Goal: Book appointment/travel/reservation

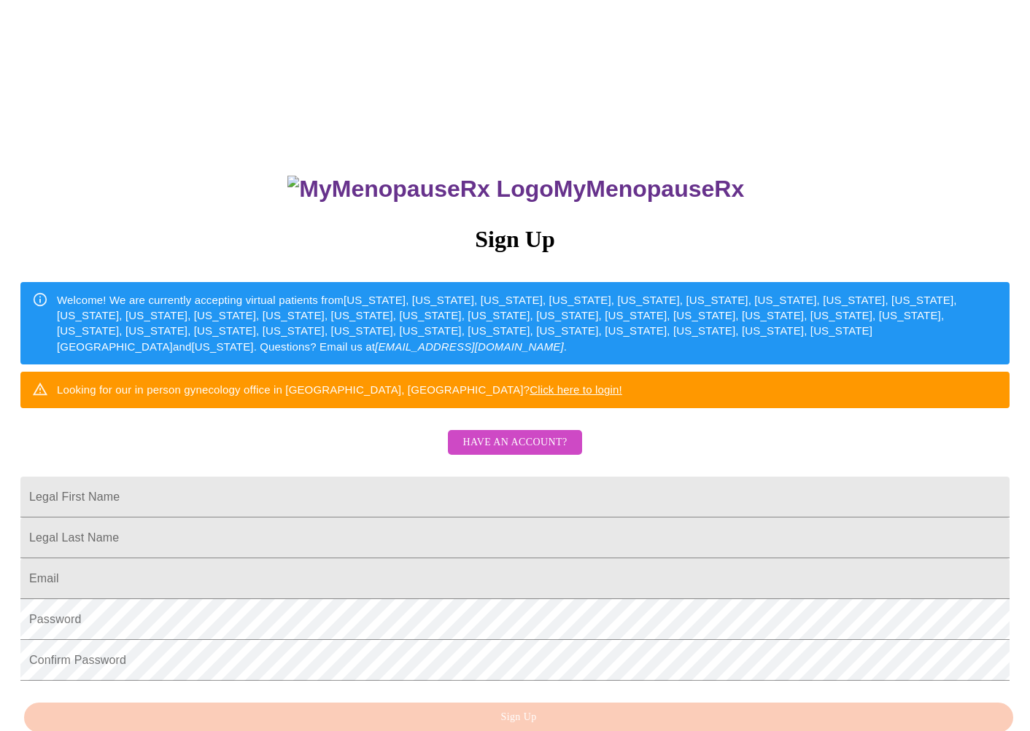
click at [477, 316] on div "Welcome! We are currently accepting virtual patients from Alabama, Arizona, Col…" at bounding box center [527, 324] width 941 height 74
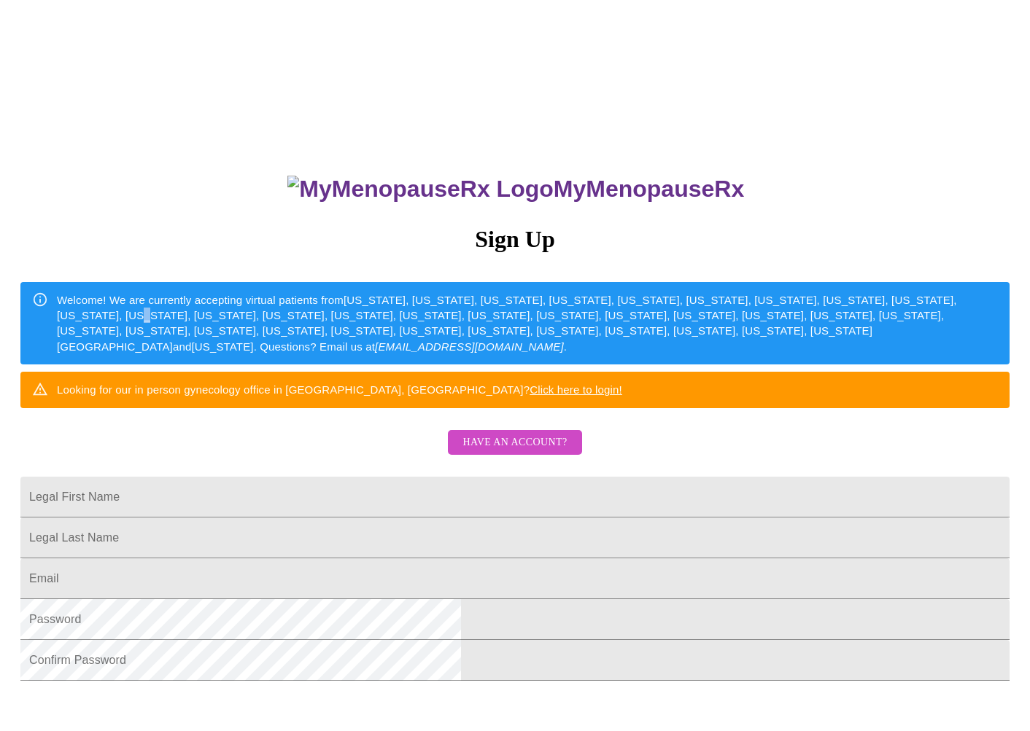
click at [477, 452] on span "Have an account?" at bounding box center [514, 443] width 104 height 18
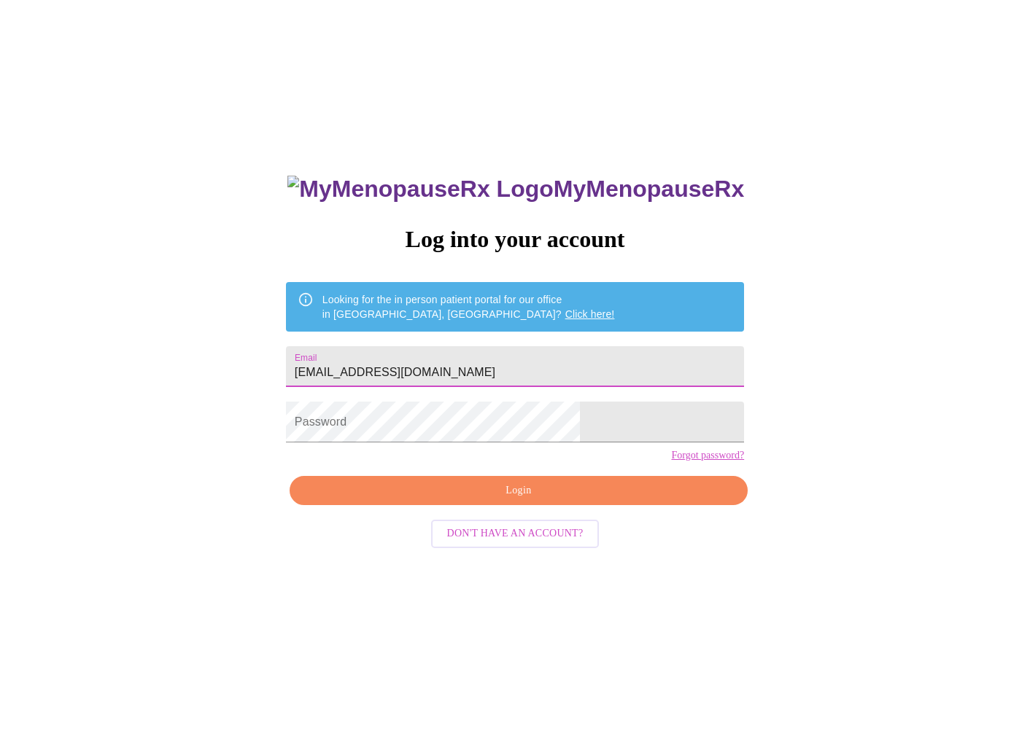
type input "ttawillager@yahoo.com"
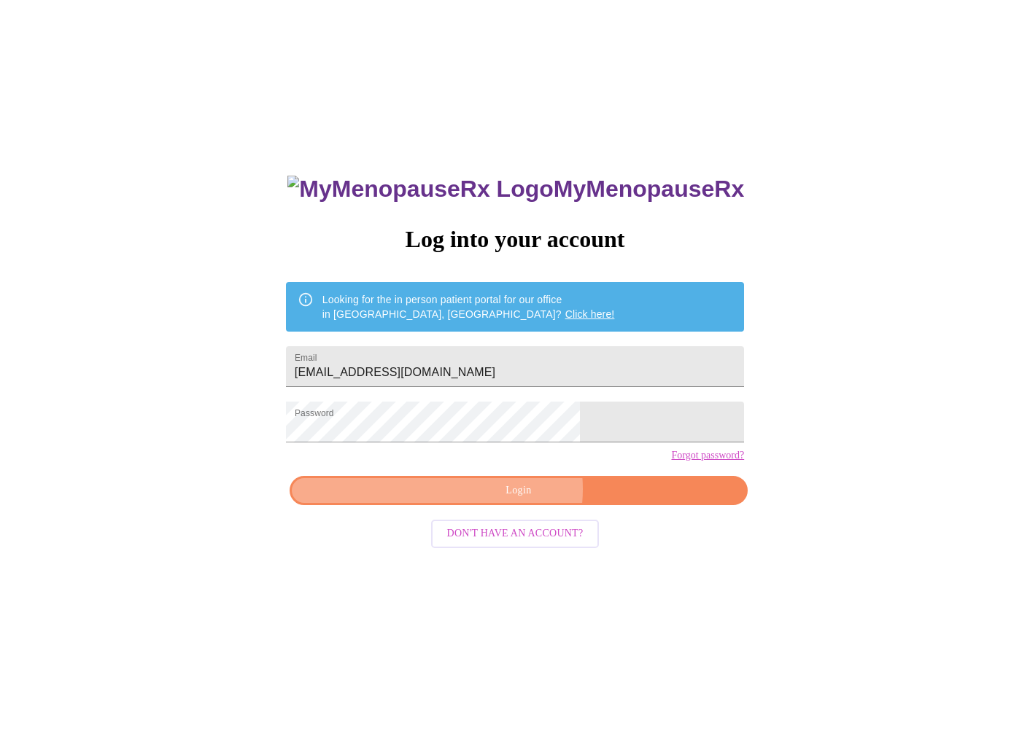
click at [513, 500] on span "Login" at bounding box center [518, 491] width 424 height 18
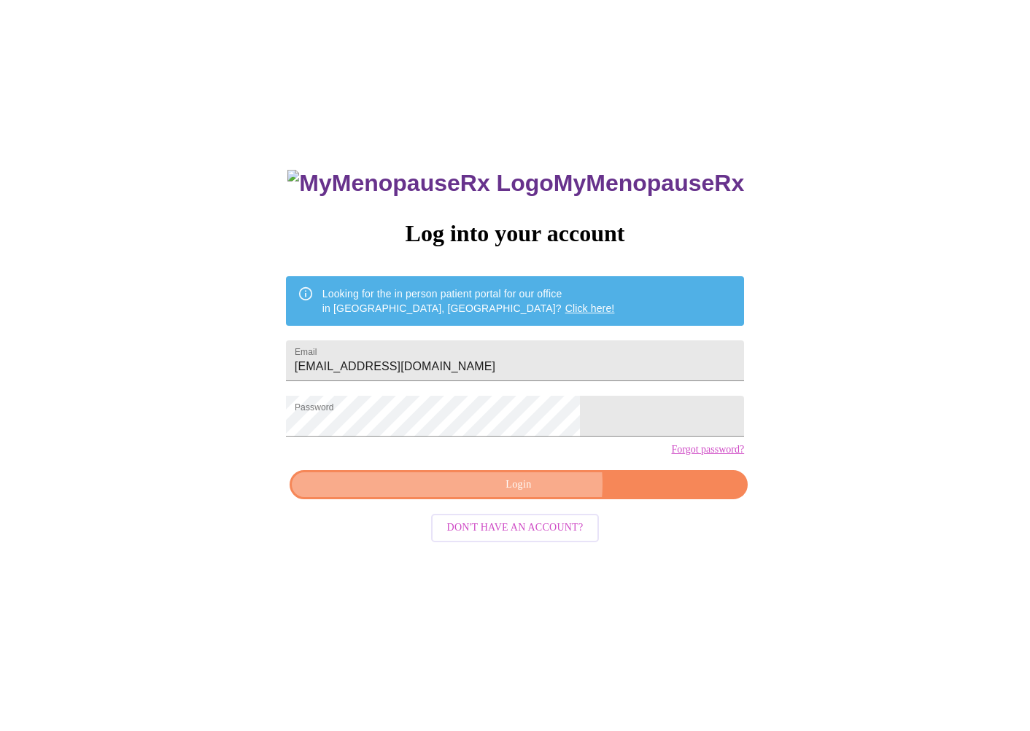
click at [528, 494] on span "Login" at bounding box center [518, 485] width 424 height 18
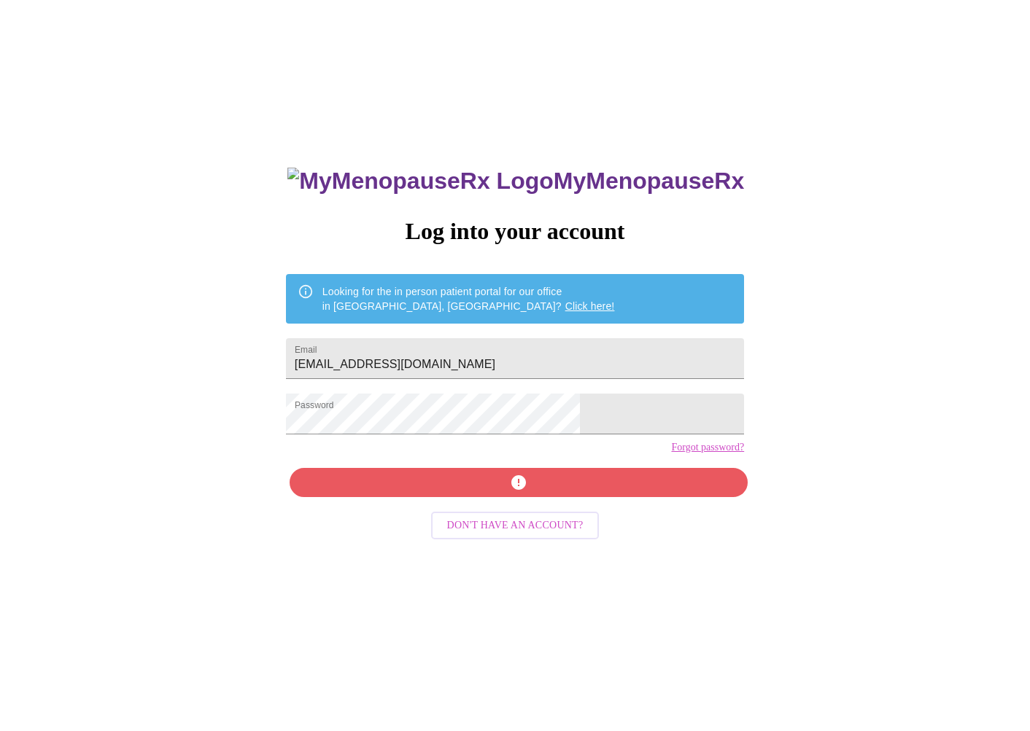
click at [521, 509] on div "MyMenopauseRx Log into your account Looking for the in person patient portal fo…" at bounding box center [514, 509] width 487 height 731
click at [519, 505] on div "MyMenopauseRx Log into your account Looking for the in person patient portal fo…" at bounding box center [514, 509] width 487 height 731
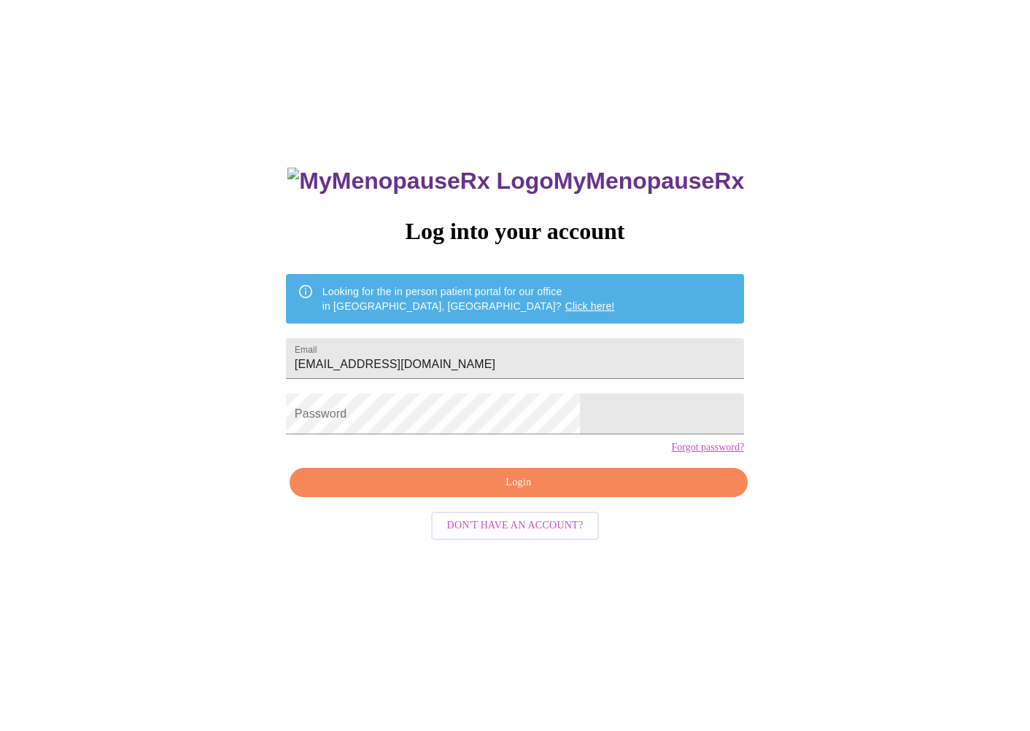
click at [671, 454] on link "Forgot password?" at bounding box center [707, 448] width 73 height 12
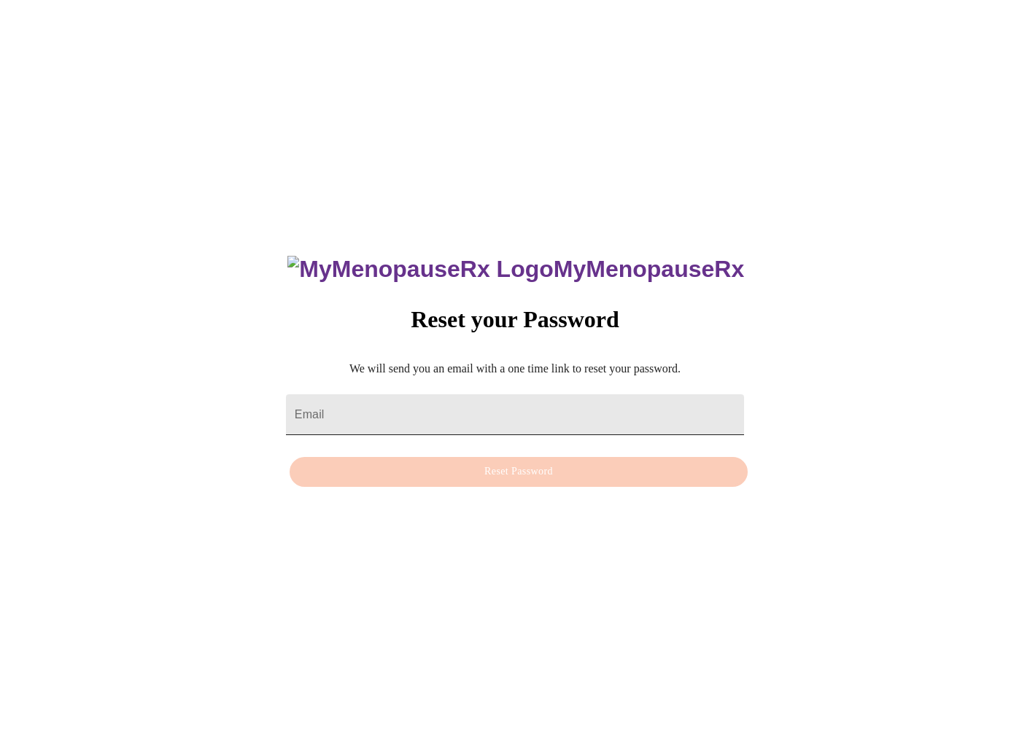
click at [421, 406] on input "Email" at bounding box center [515, 414] width 458 height 41
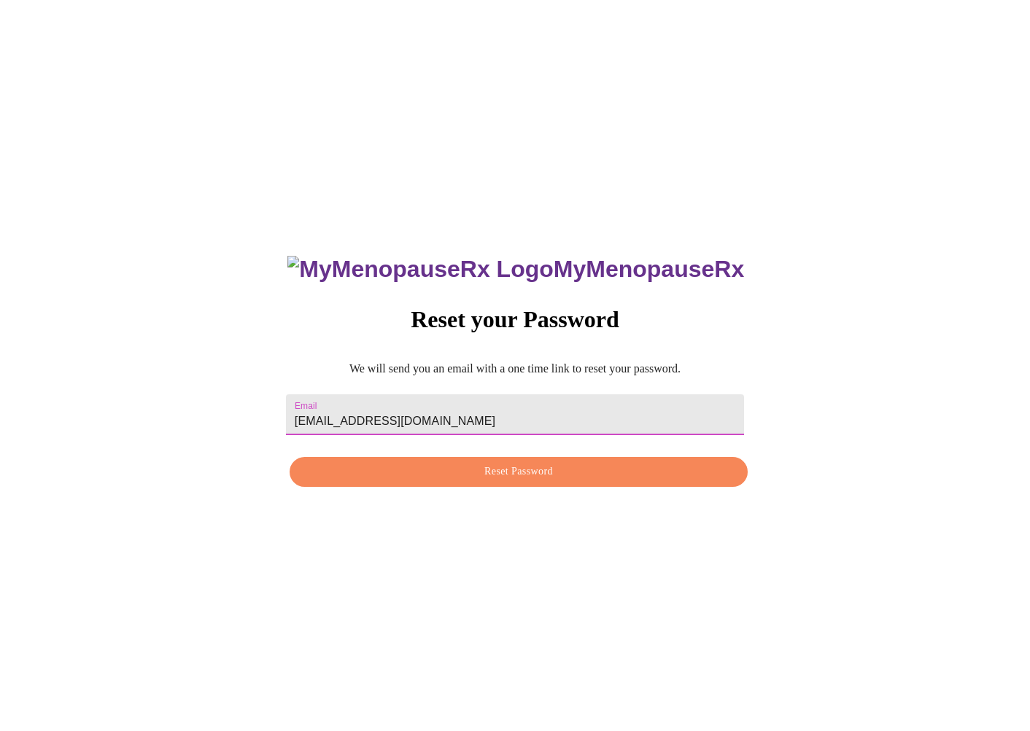
type input "ttawillager@yahoo.com"
click at [518, 470] on span "Reset Password" at bounding box center [518, 472] width 424 height 18
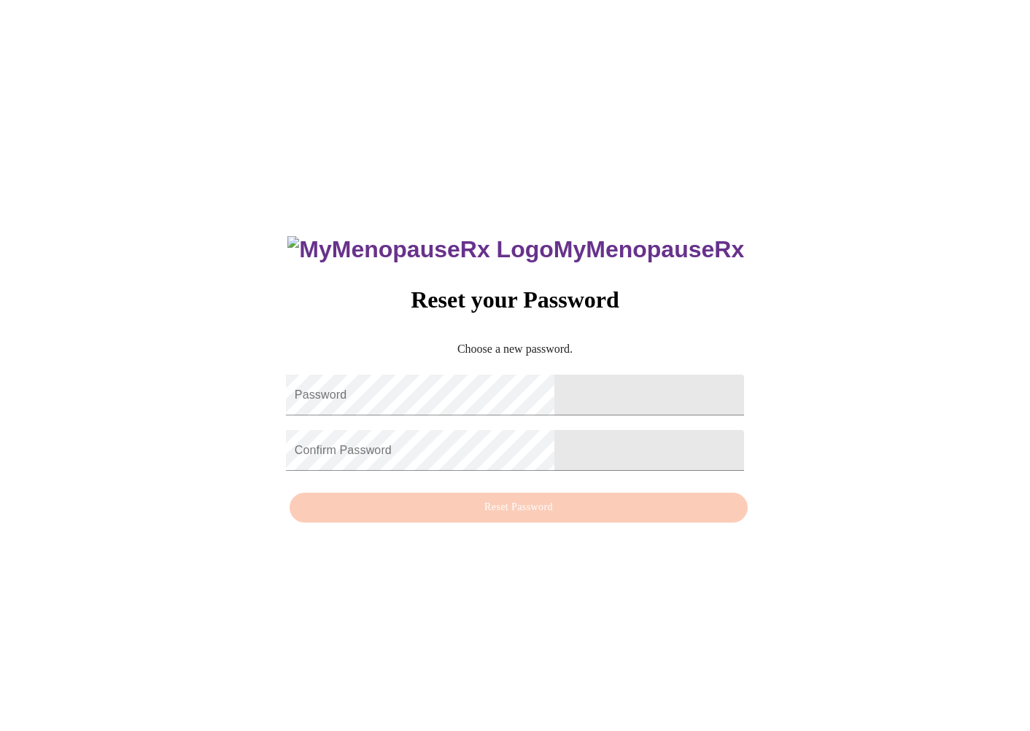
scroll to position [1, 0]
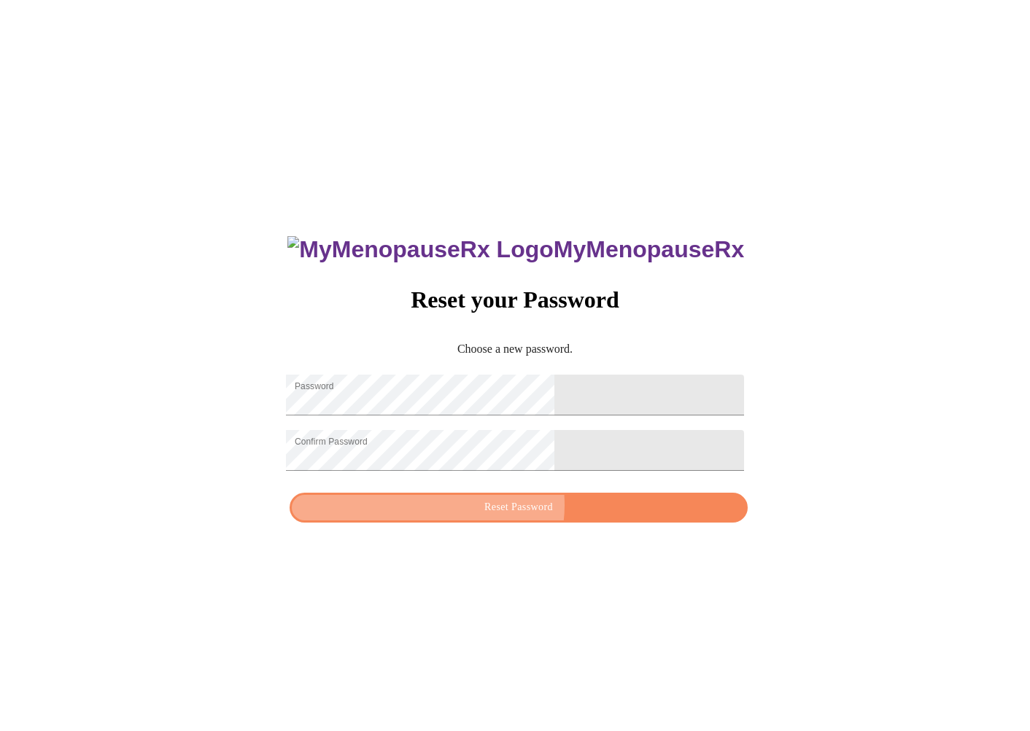
click at [522, 515] on span "Reset Password" at bounding box center [518, 508] width 424 height 18
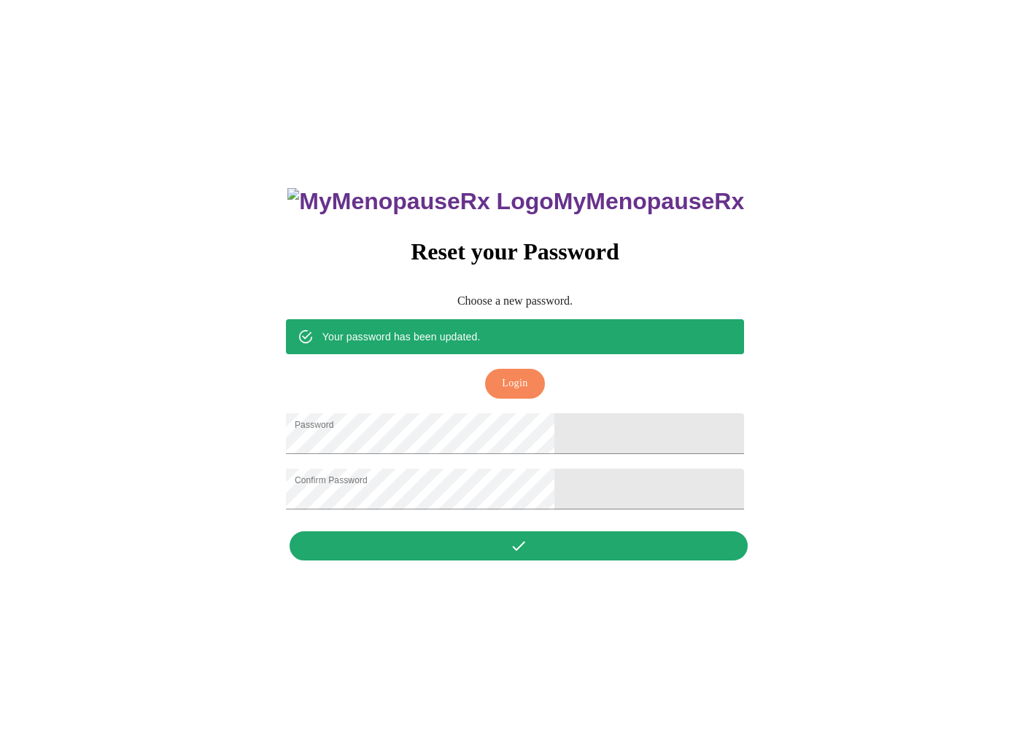
scroll to position [0, 1]
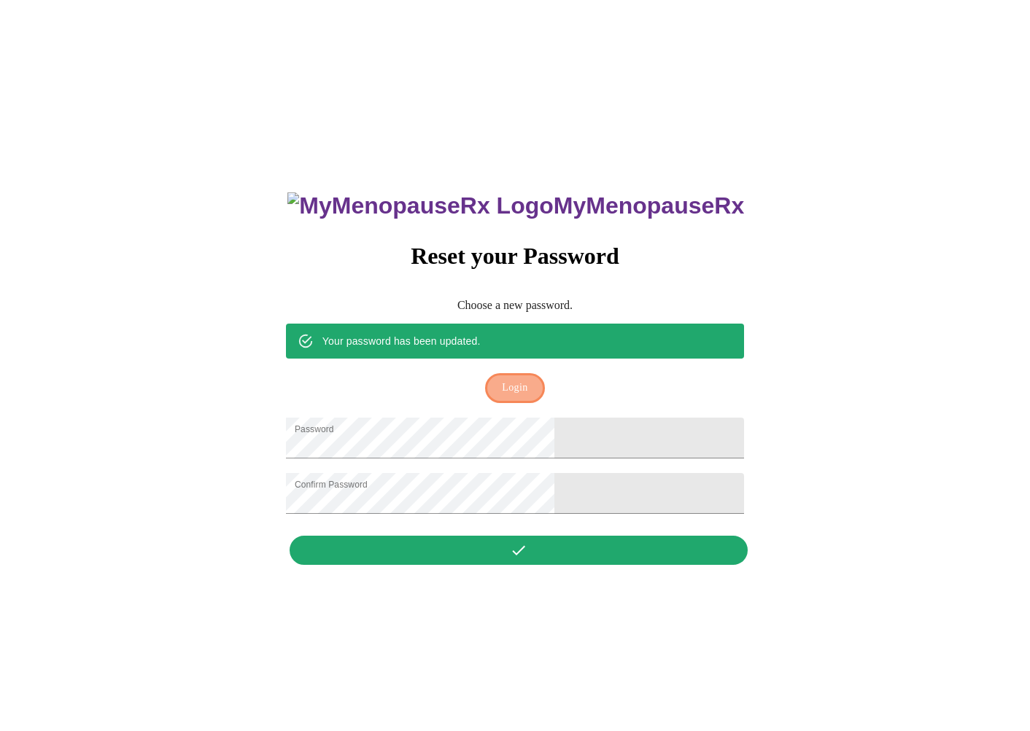
click at [508, 379] on span "Login" at bounding box center [515, 388] width 26 height 18
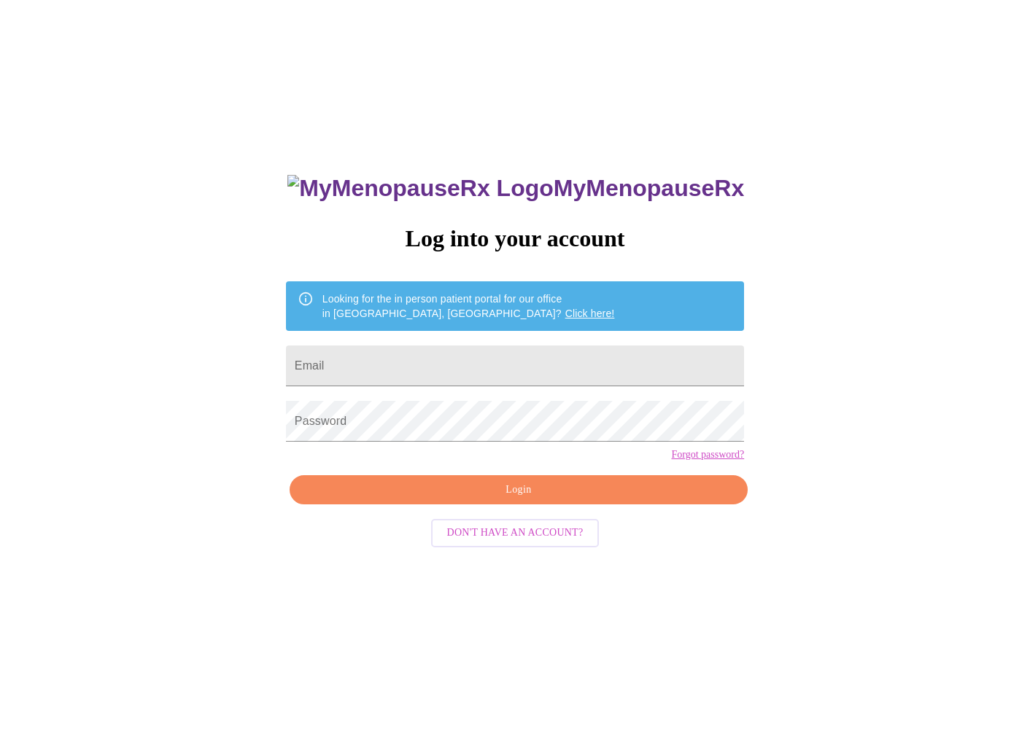
scroll to position [2, 1]
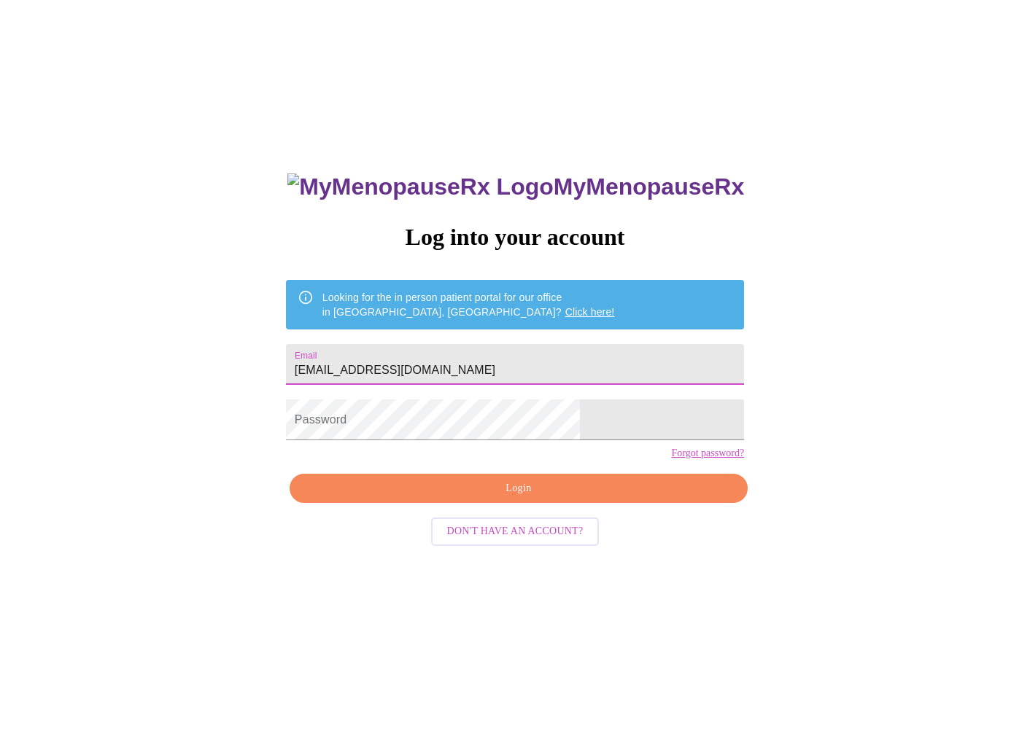
type input "ttawillager@yahoo.com"
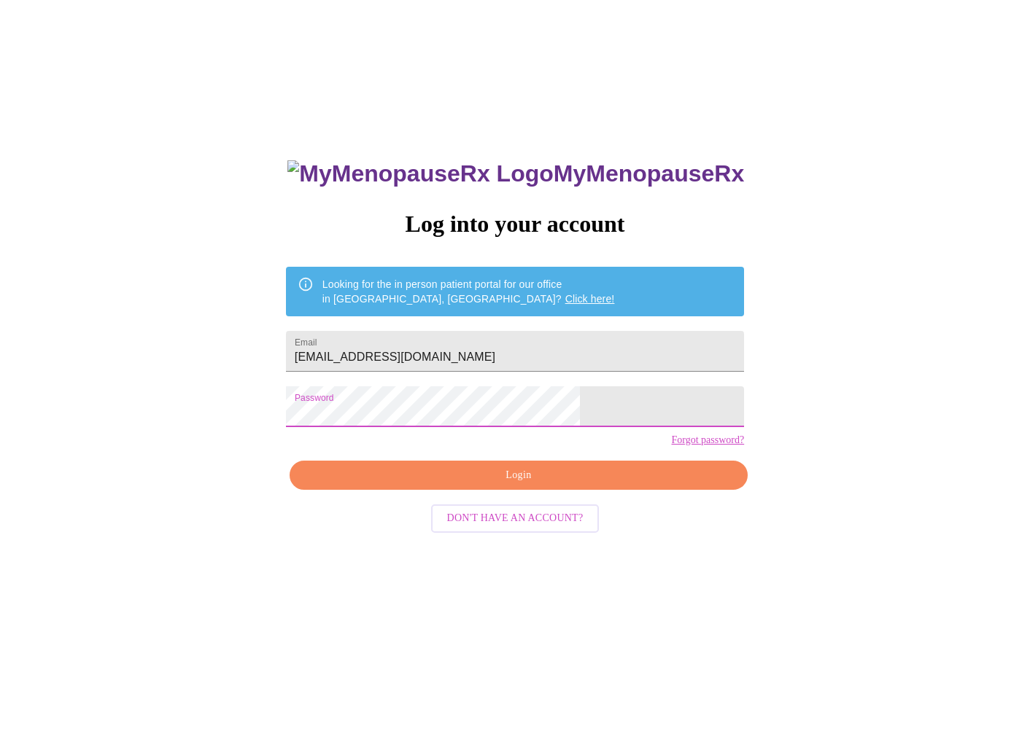
scroll to position [15, 0]
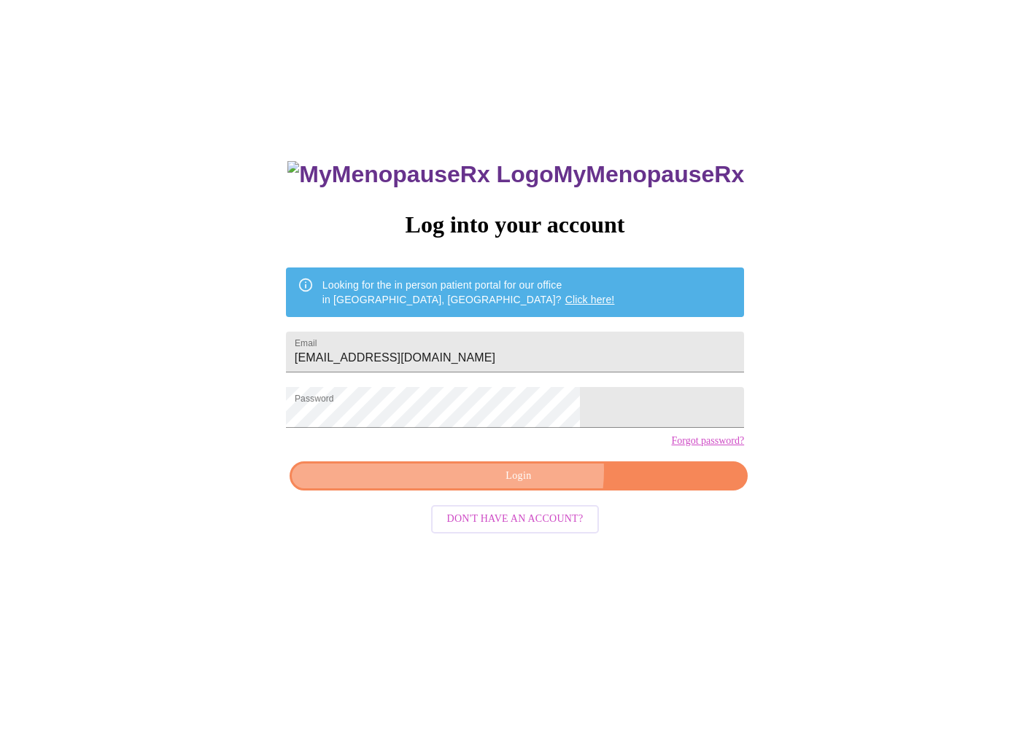
click at [529, 486] on span "Login" at bounding box center [518, 476] width 424 height 18
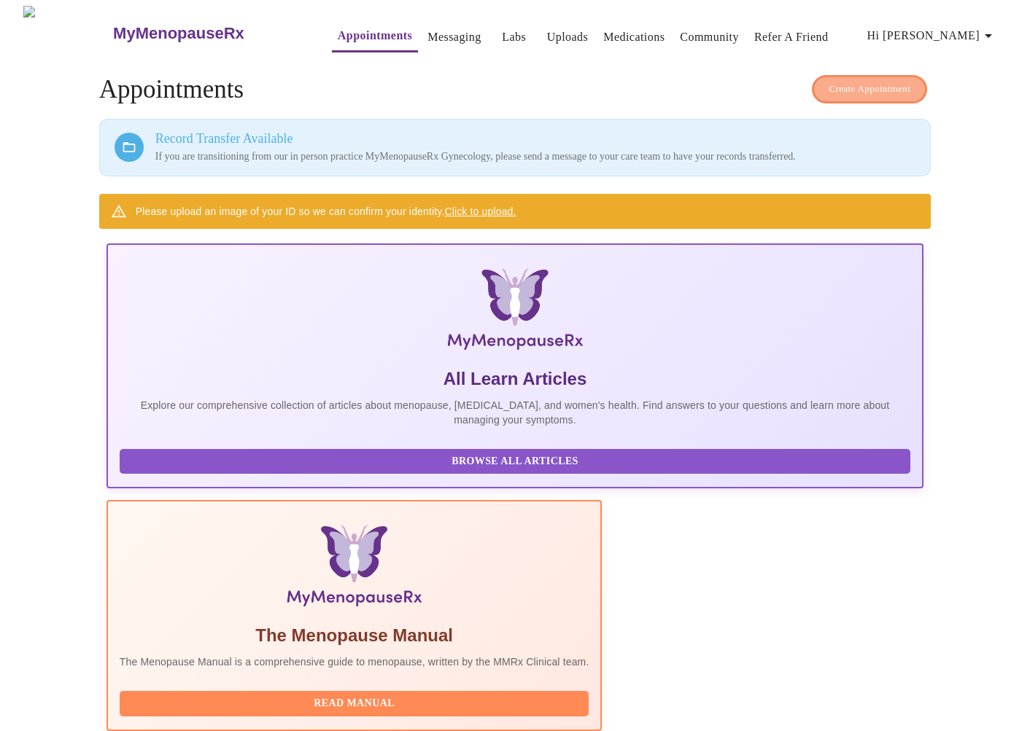
click at [860, 85] on span "Create Appointment" at bounding box center [869, 89] width 82 height 17
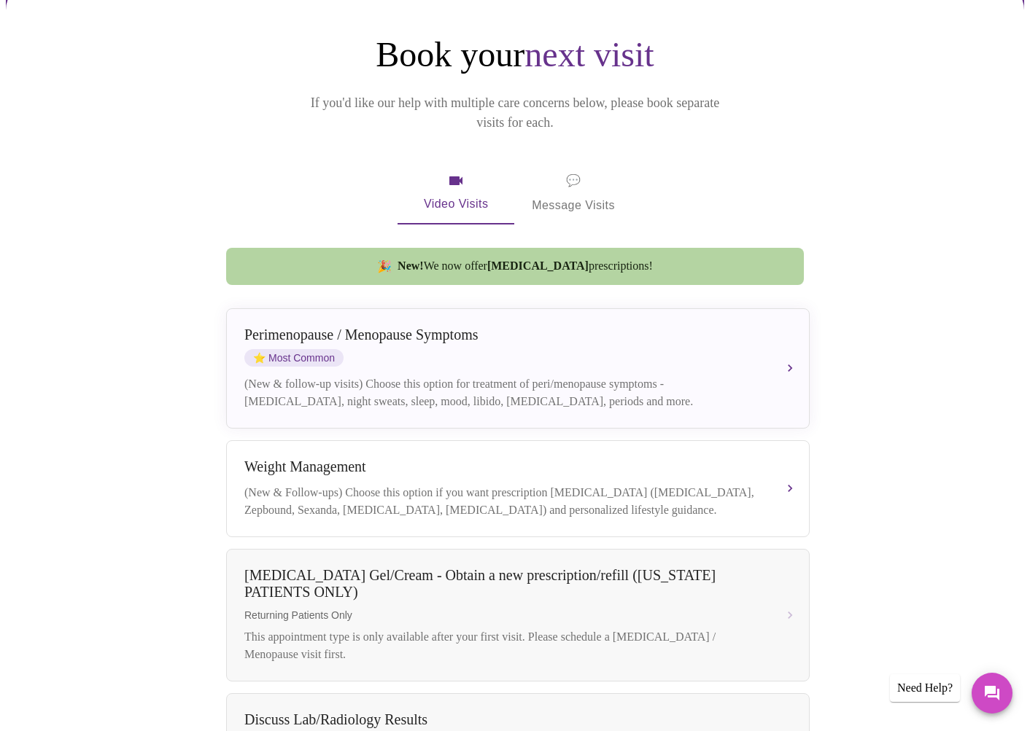
scroll to position [141, 0]
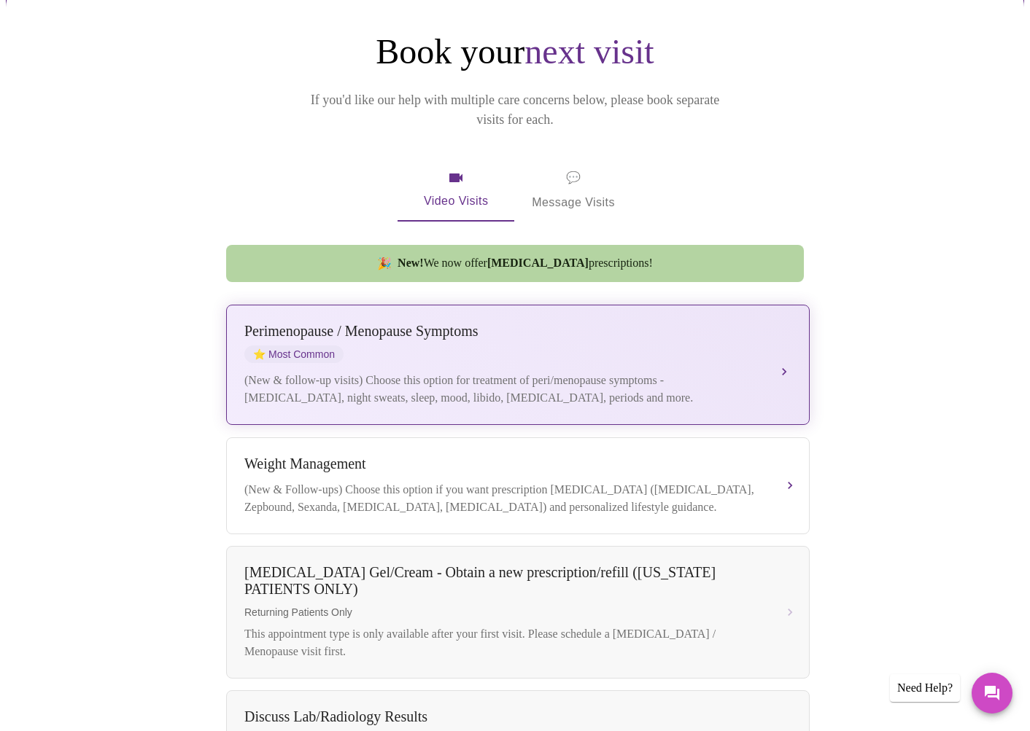
click at [351, 323] on div "Perimenopause / Menopause Symptoms" at bounding box center [503, 331] width 518 height 17
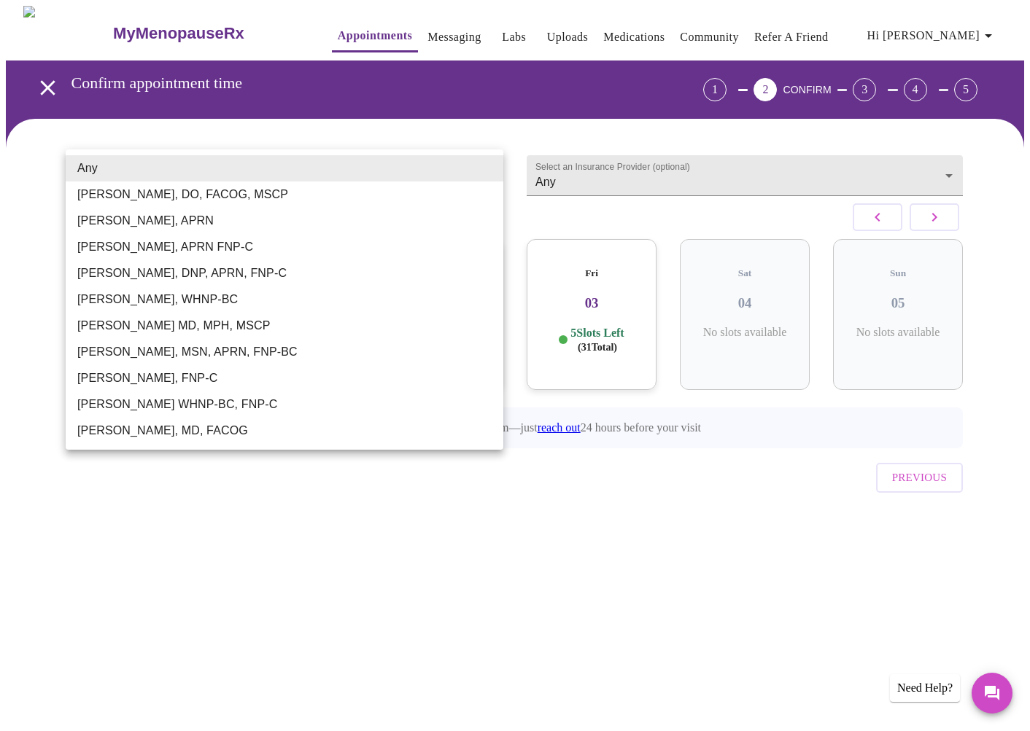
click at [485, 168] on body "MyMenopauseRx Appointments Messaging Labs Uploads Medications Community Refer a…" at bounding box center [515, 286] width 1018 height 560
click at [266, 348] on li "Larissa Wright, MSN, APRN, FNP-BC" at bounding box center [285, 352] width 438 height 26
type input "Larissa Wright, MSN, APRN, FNP-BC"
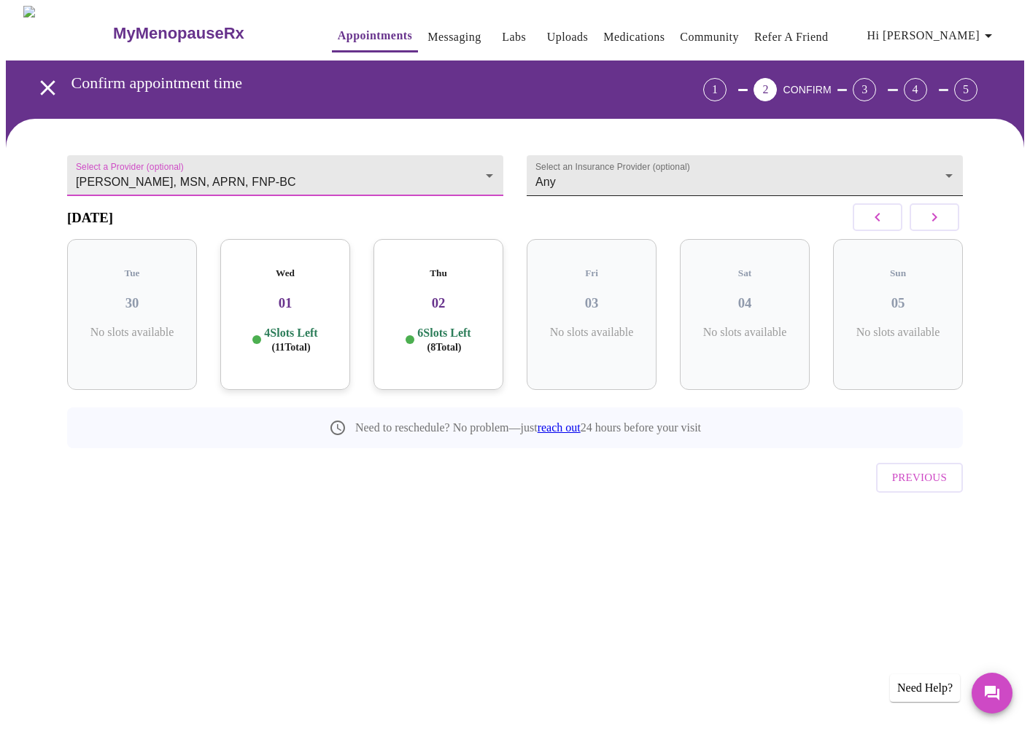
click at [948, 167] on body "MyMenopauseRx Appointments Messaging Labs Uploads Medications Community Refer a…" at bounding box center [515, 286] width 1018 height 560
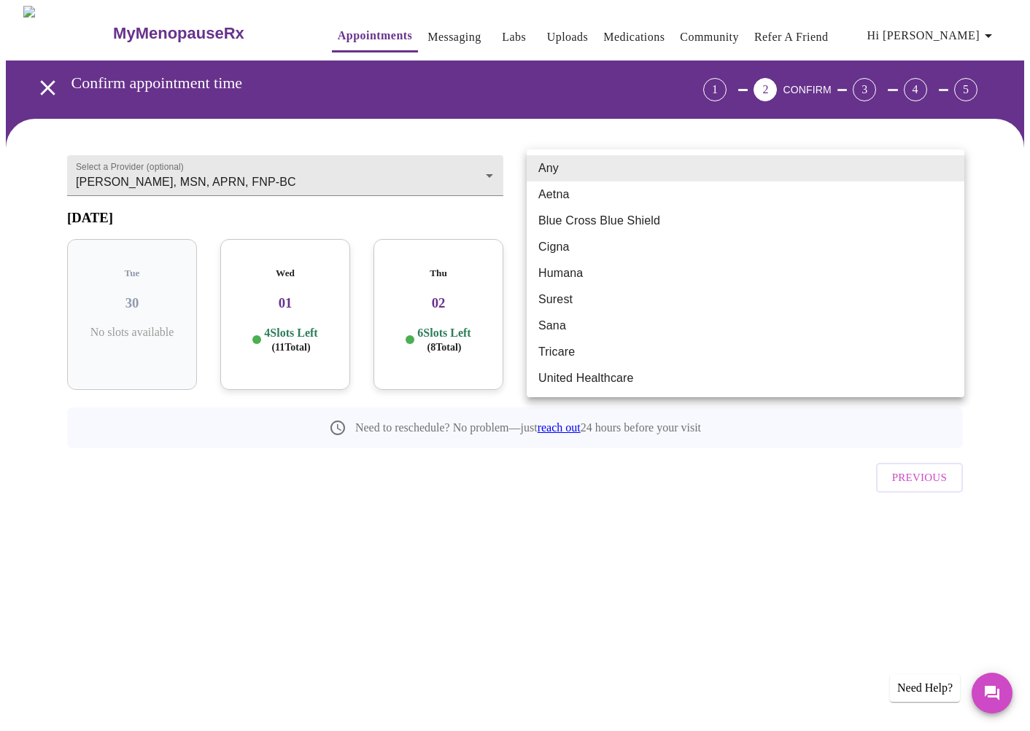
click at [866, 201] on li "Aetna" at bounding box center [745, 195] width 438 height 26
type input "Aetna"
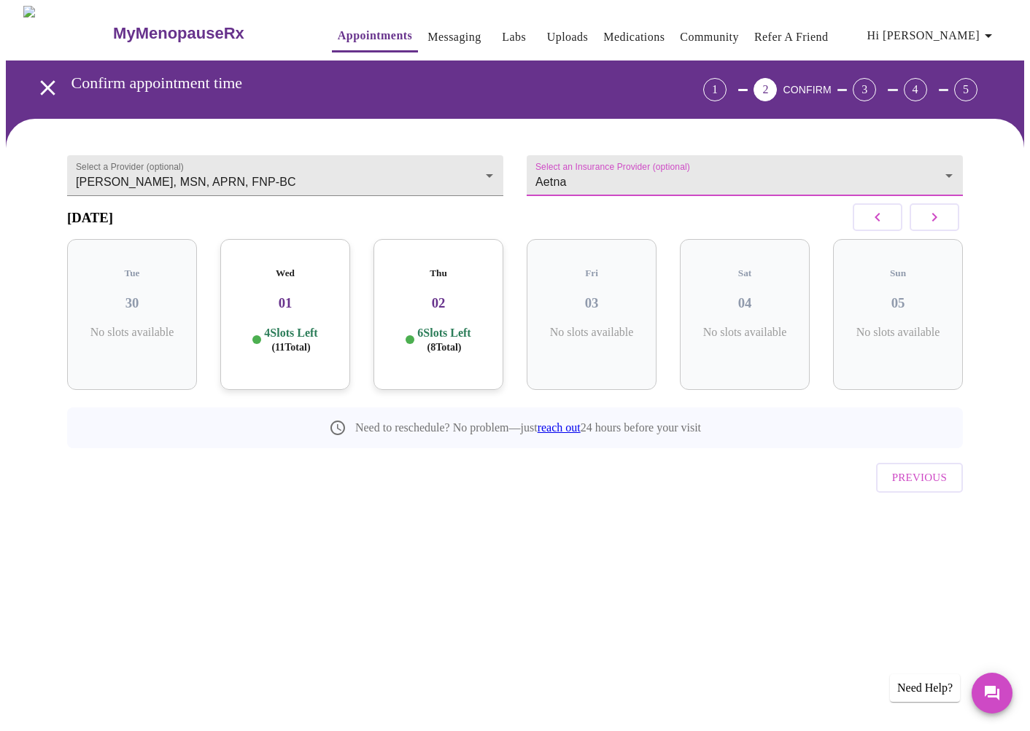
click at [930, 220] on icon "button" at bounding box center [934, 218] width 18 height 18
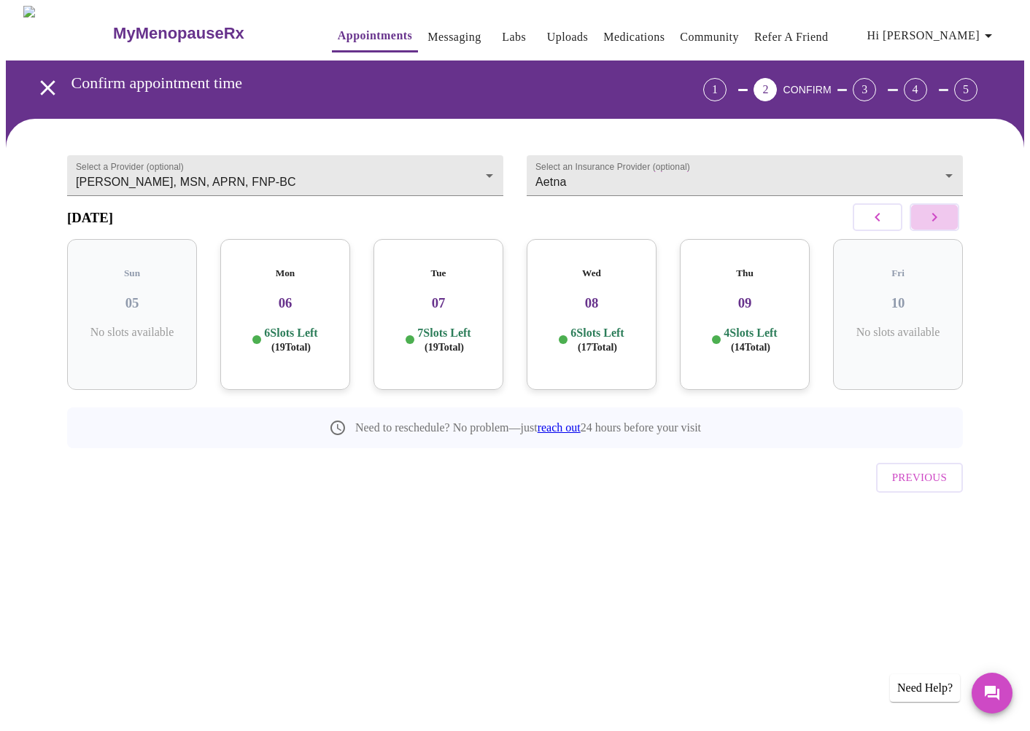
click at [932, 222] on icon "button" at bounding box center [934, 218] width 18 height 18
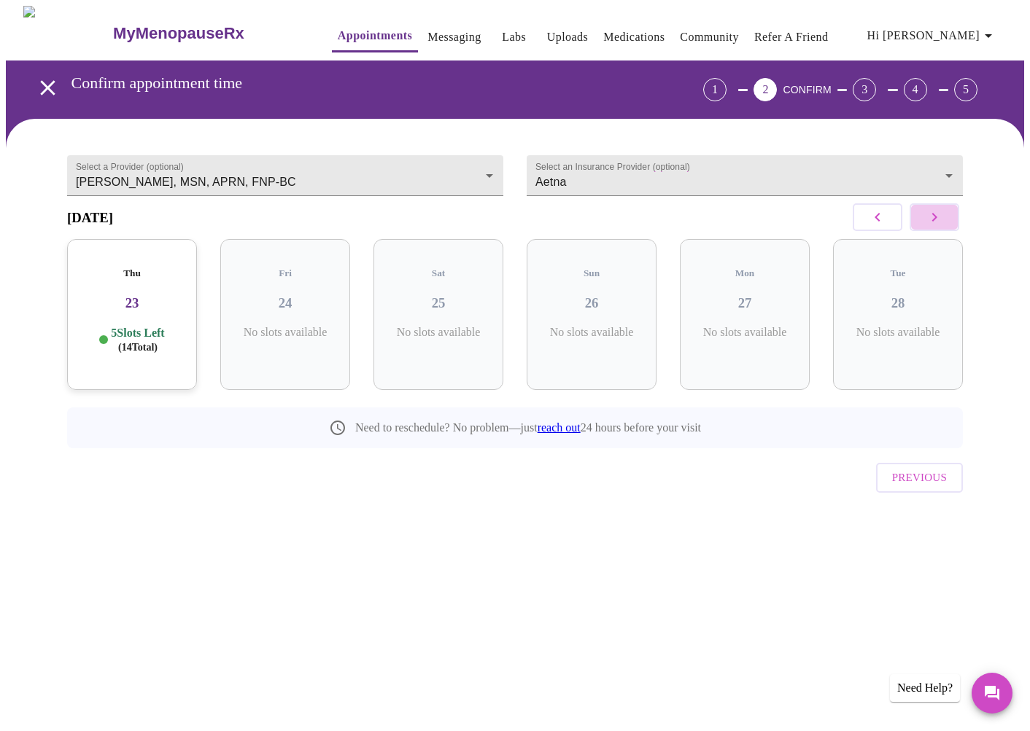
click at [932, 222] on icon "button" at bounding box center [934, 218] width 18 height 18
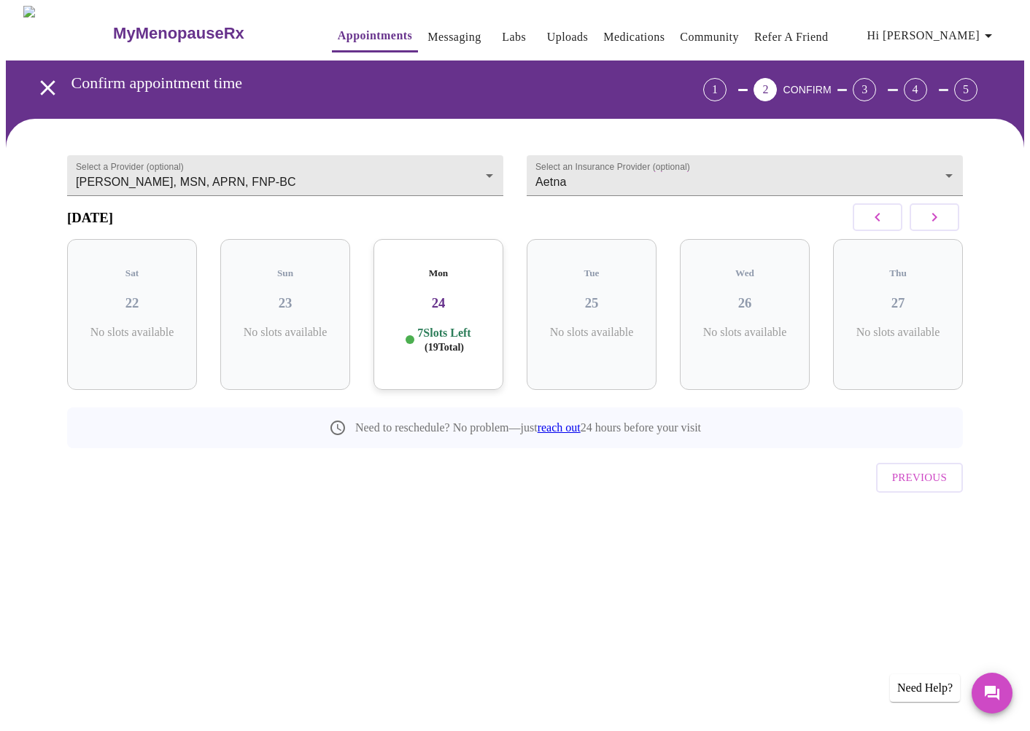
click at [932, 222] on icon "button" at bounding box center [934, 218] width 18 height 18
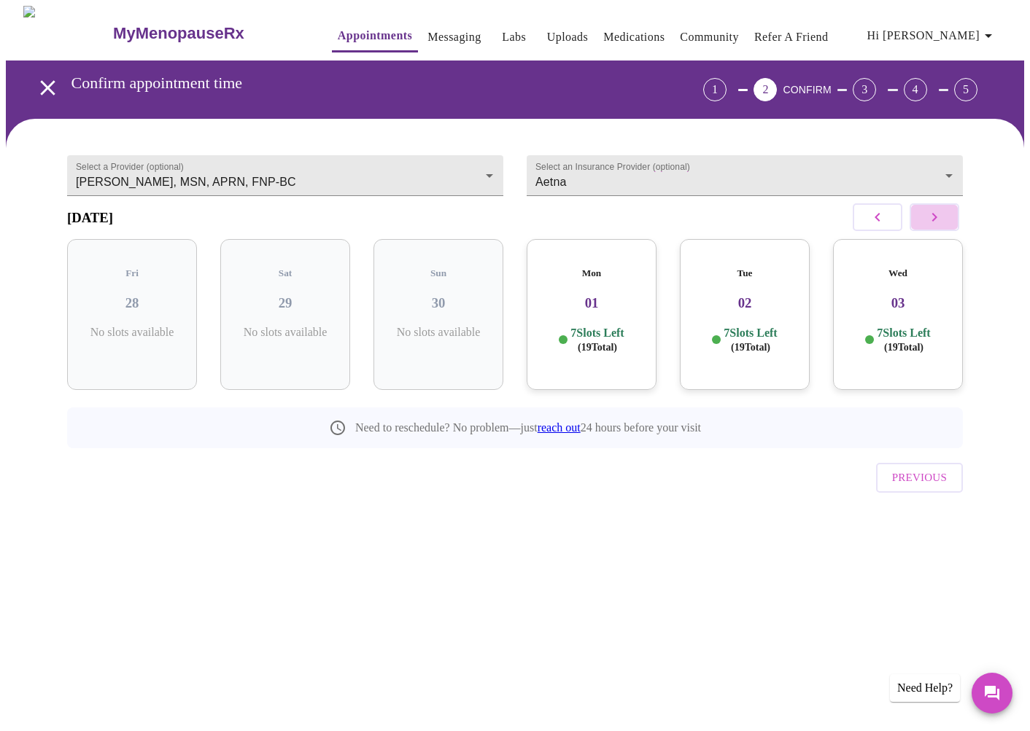
click at [932, 222] on icon "button" at bounding box center [934, 218] width 18 height 18
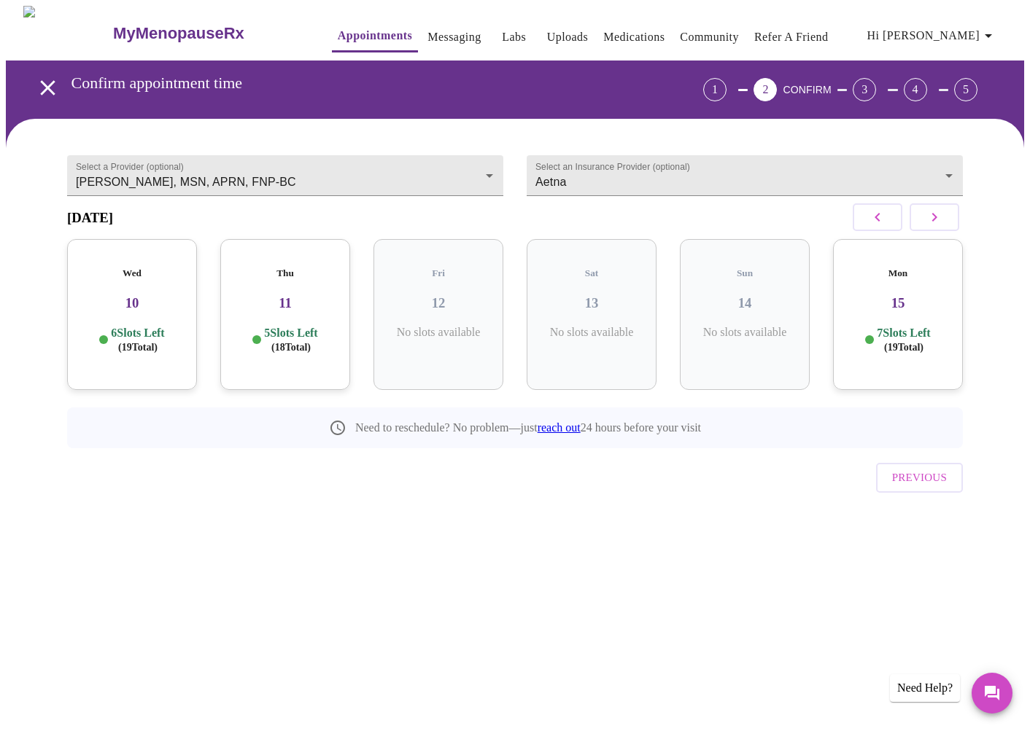
click at [905, 276] on div "Mon 15 7 Slots Left ( 19 Total)" at bounding box center [898, 314] width 130 height 151
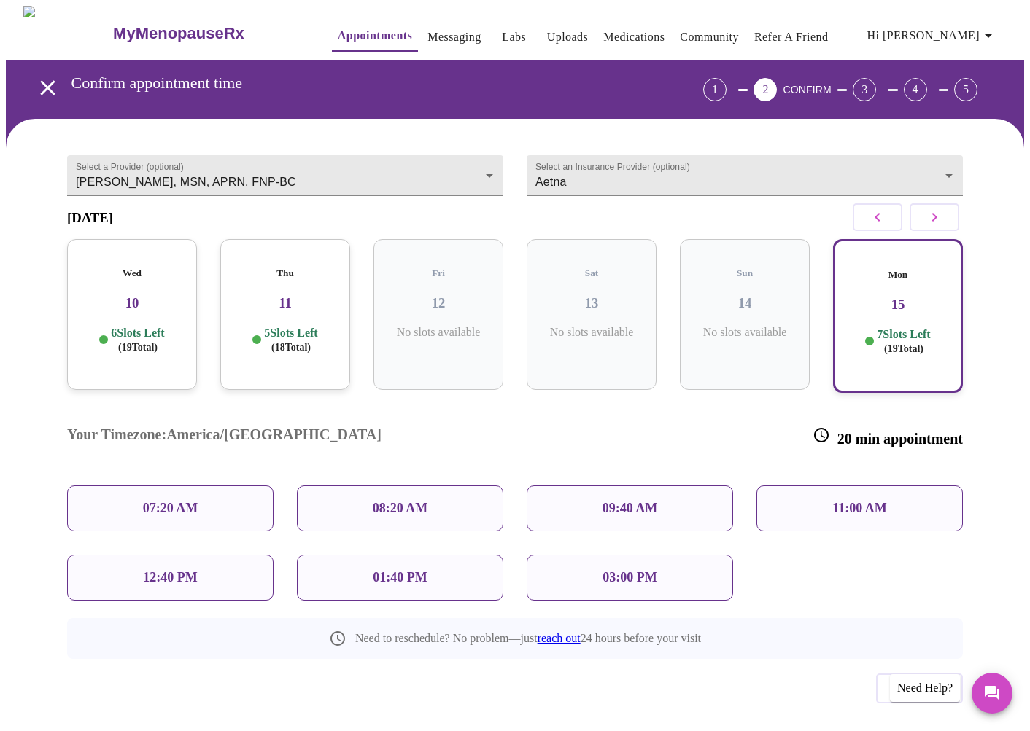
click at [602, 501] on p "09:40 AM" at bounding box center [629, 508] width 55 height 15
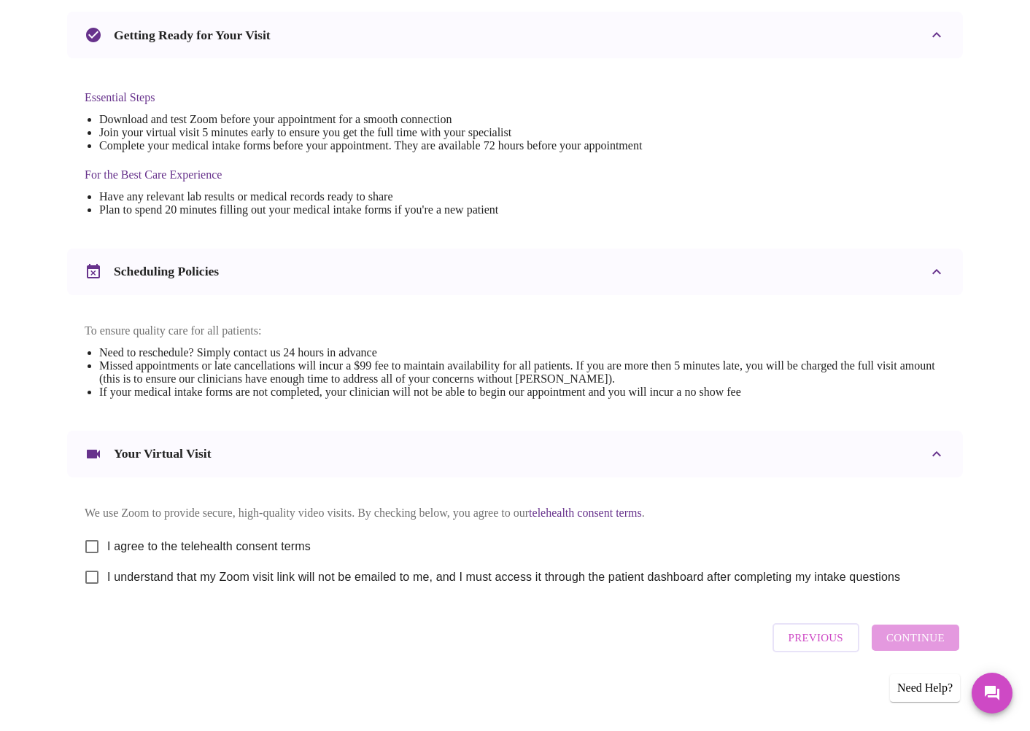
scroll to position [325, 0]
click at [88, 539] on input "I agree to the telehealth consent terms" at bounding box center [92, 547] width 31 height 31
checkbox input "true"
click at [91, 575] on input "I understand that my Zoom visit link will not be emailed to me, and I must acce…" at bounding box center [92, 577] width 31 height 31
checkbox input "true"
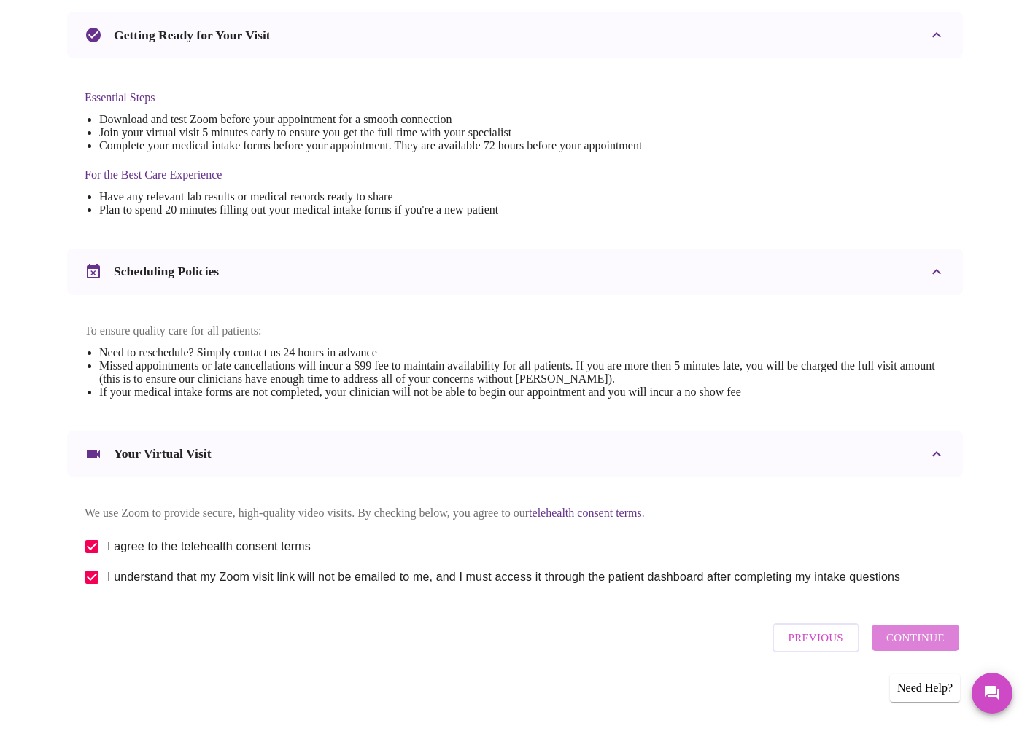
click at [917, 639] on span "Continue" at bounding box center [915, 638] width 58 height 19
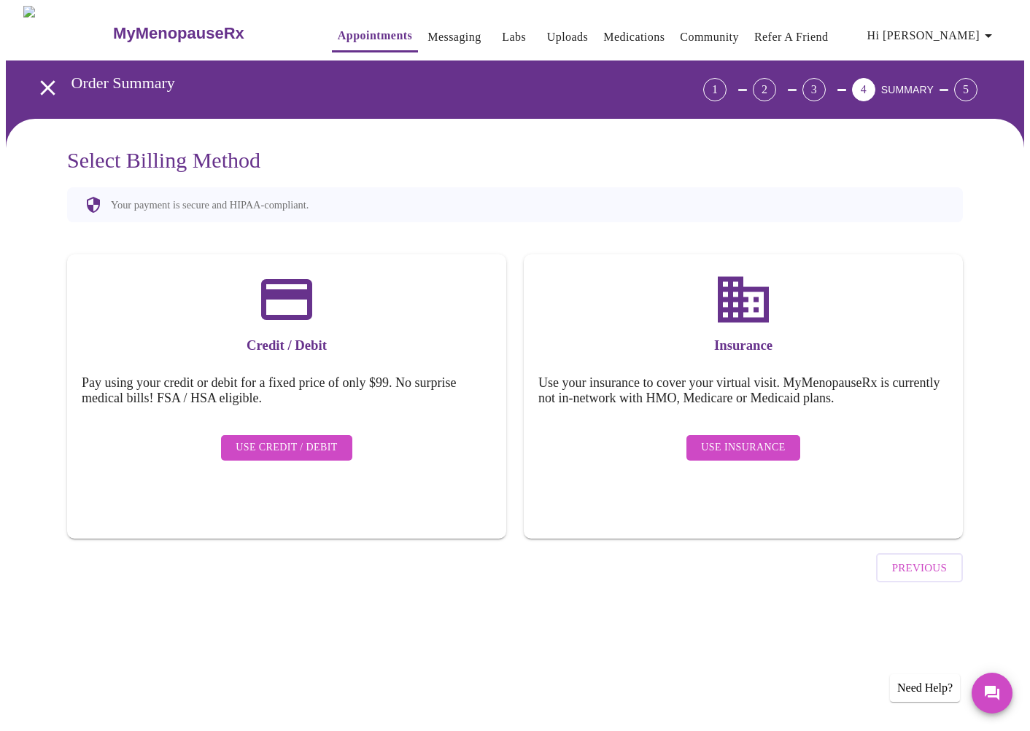
scroll to position [0, 0]
click at [729, 439] on span "Use Insurance" at bounding box center [743, 448] width 84 height 18
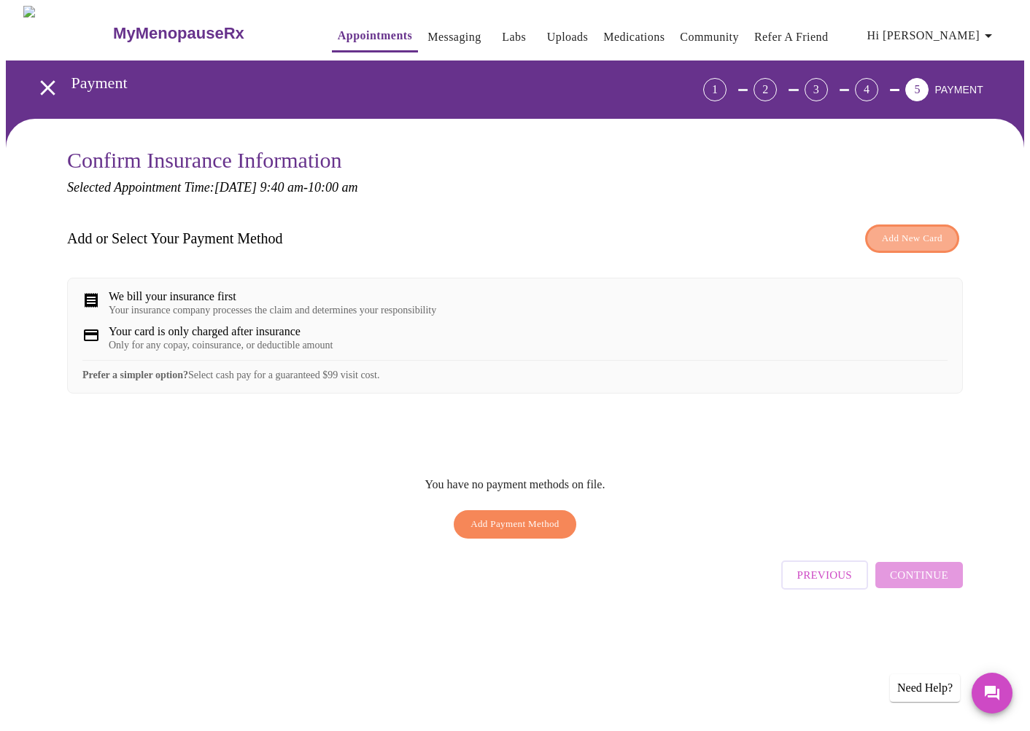
click at [905, 238] on span "Add New Card" at bounding box center [912, 238] width 61 height 17
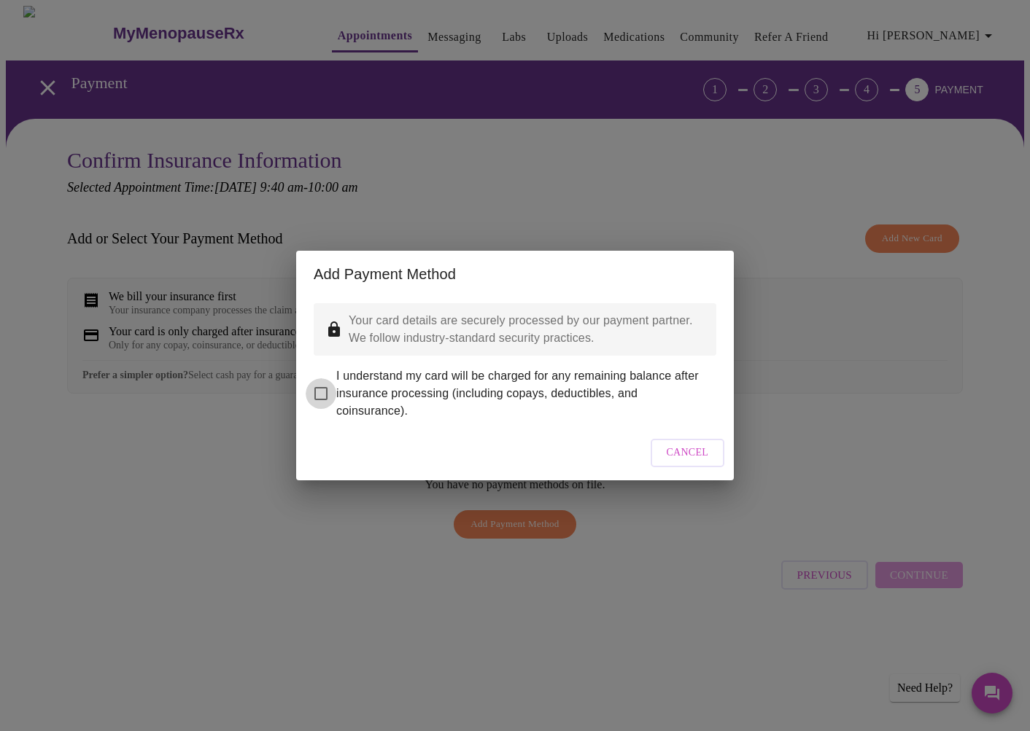
click at [321, 383] on input "I understand my card will be charged for any remaining balance after insurance …" at bounding box center [321, 393] width 31 height 31
checkbox input "true"
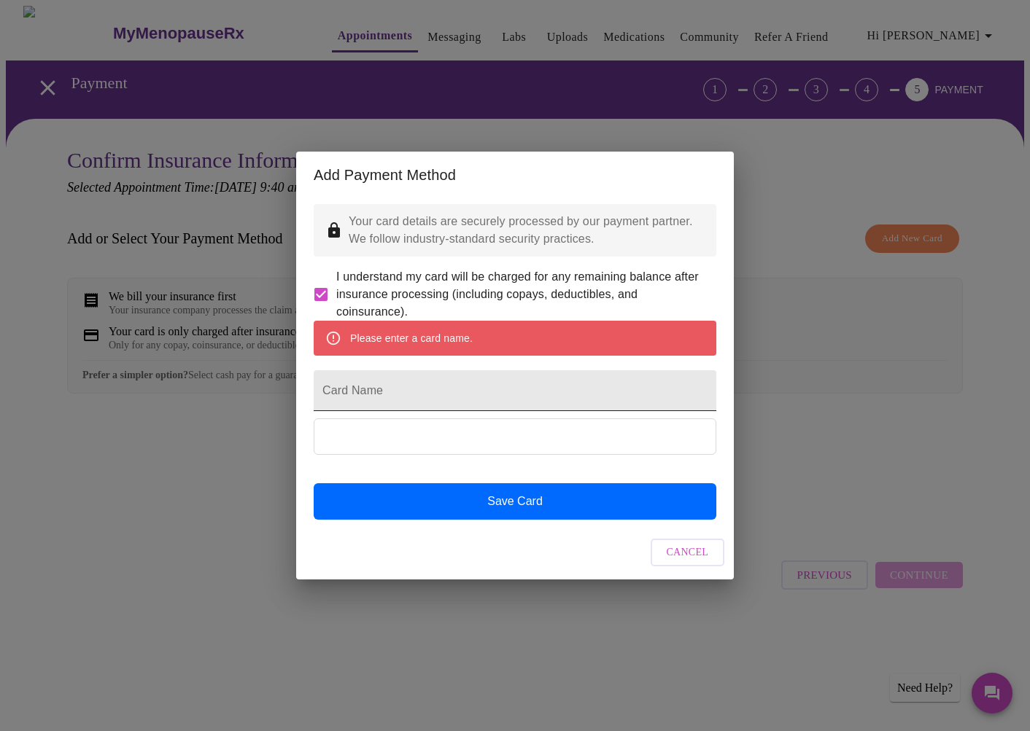
click at [341, 391] on input "Card Name" at bounding box center [515, 390] width 403 height 41
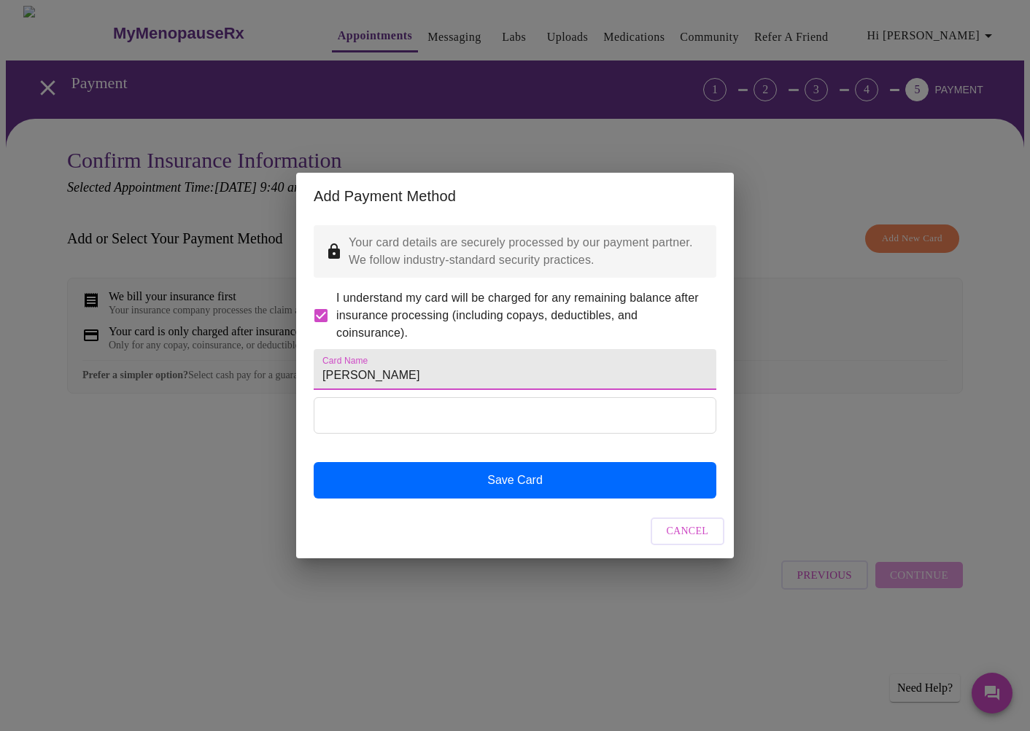
type input "Lisa McWeeny"
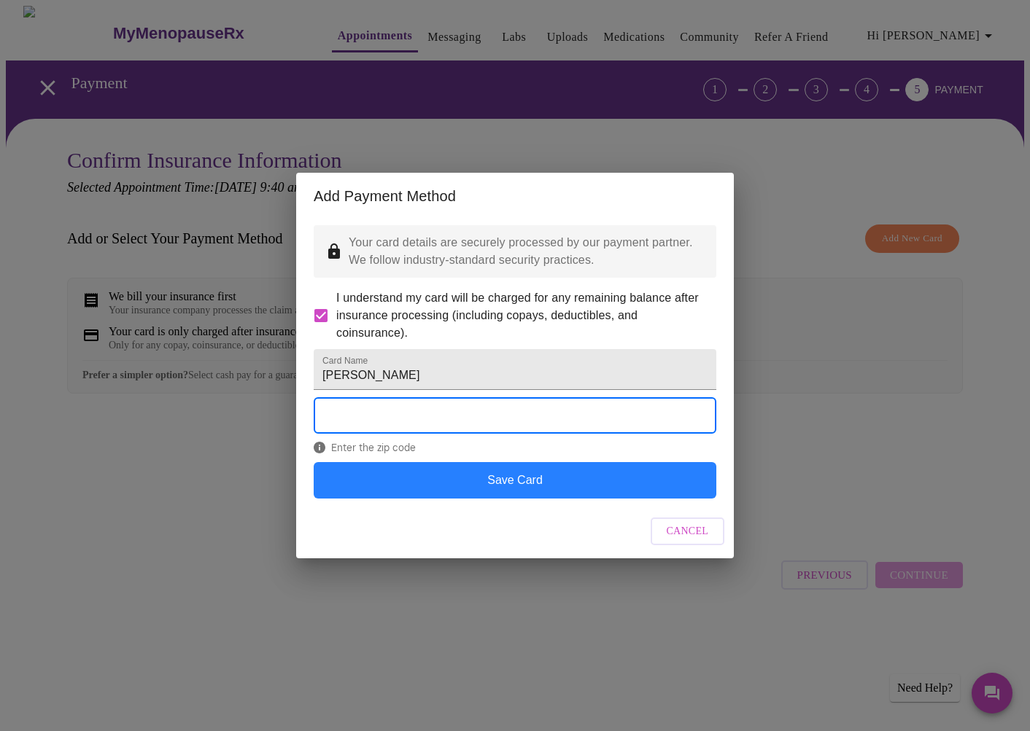
click at [517, 499] on button "Save Card" at bounding box center [515, 480] width 403 height 36
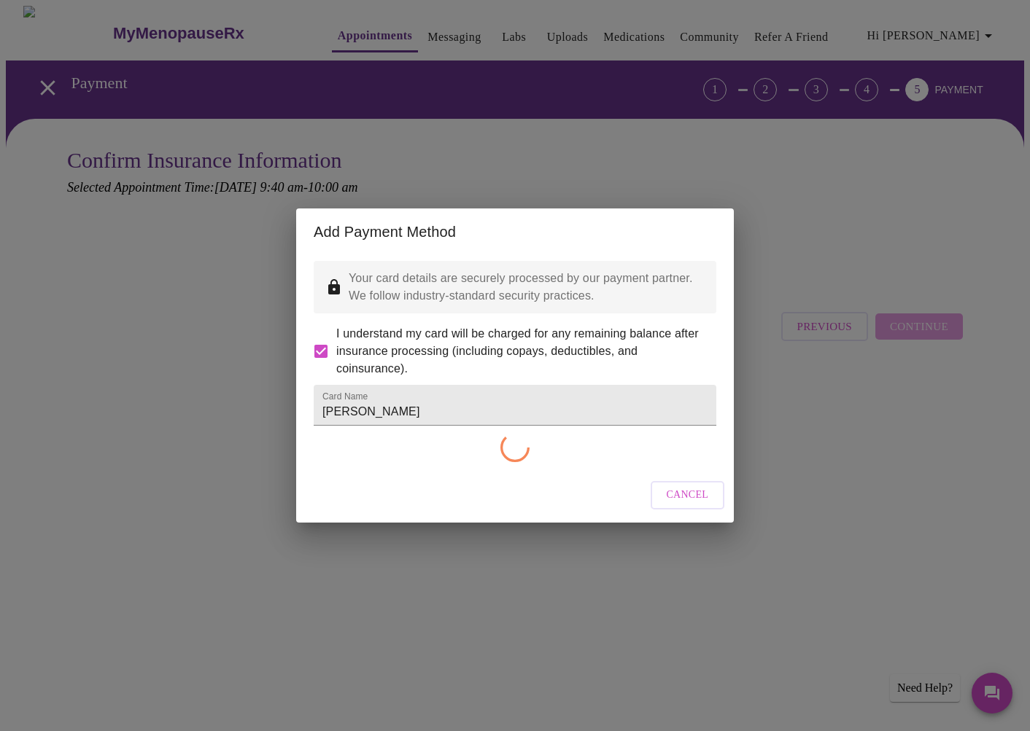
checkbox input "false"
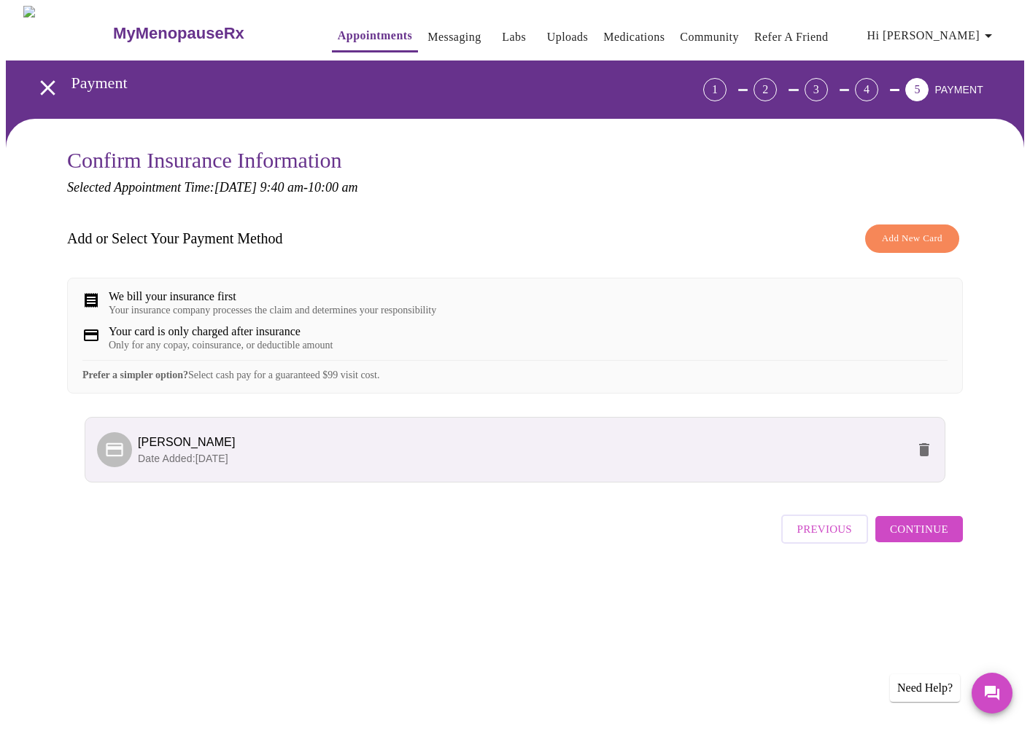
scroll to position [0, 1]
click at [911, 539] on span "Continue" at bounding box center [919, 529] width 58 height 19
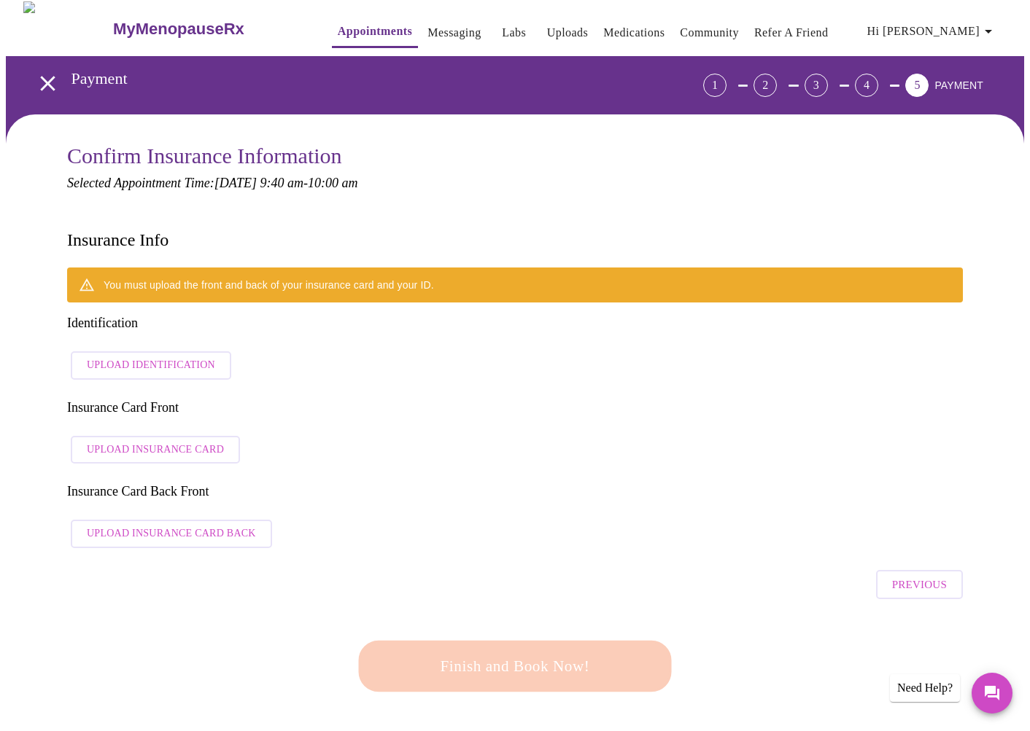
scroll to position [3, 0]
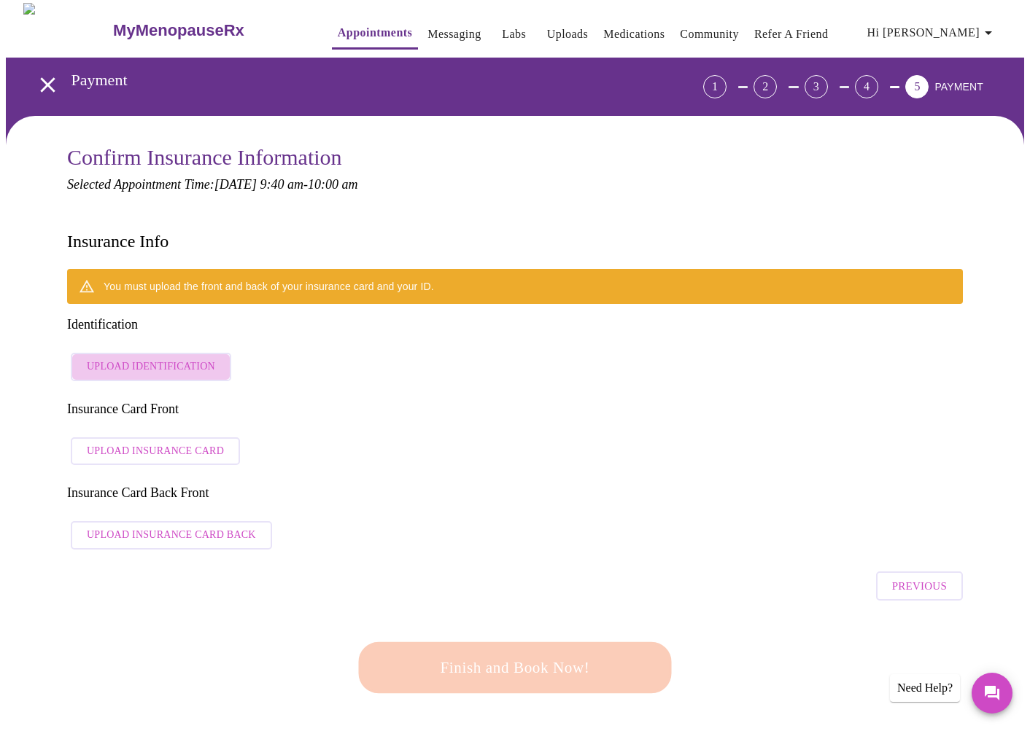
click at [159, 358] on span "Upload Identification" at bounding box center [151, 367] width 128 height 18
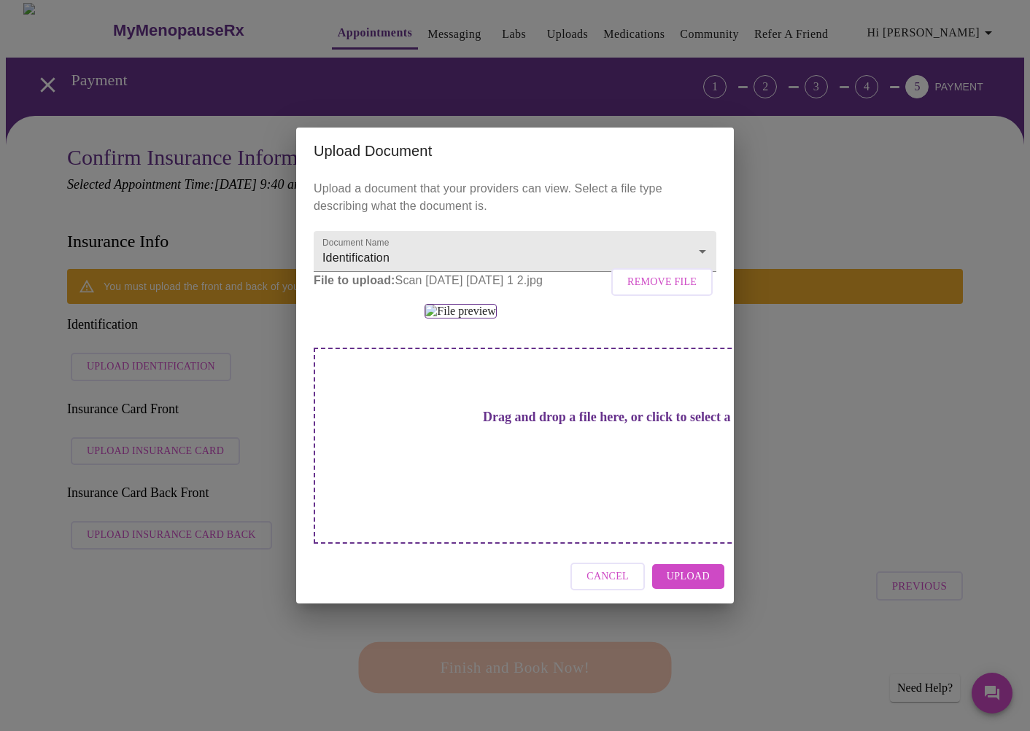
click at [658, 273] on span "Remove File" at bounding box center [661, 282] width 69 height 18
click at [680, 586] on span "Upload" at bounding box center [687, 577] width 43 height 18
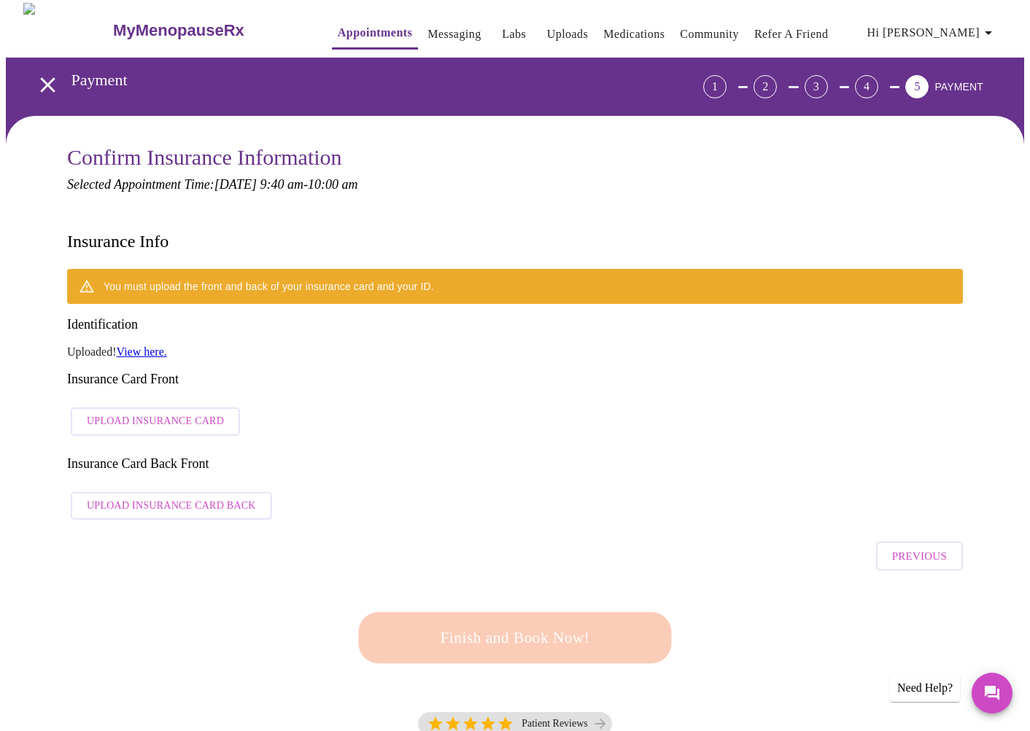
click at [152, 413] on span "Upload Insurance Card" at bounding box center [155, 422] width 137 height 18
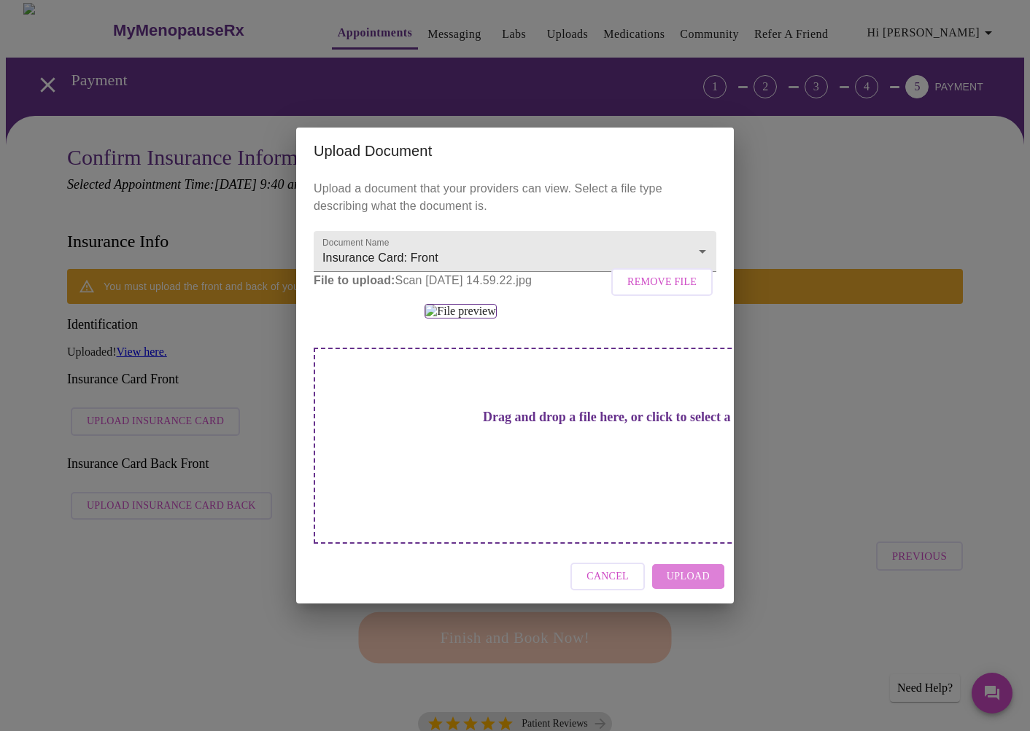
click at [679, 586] on span "Upload" at bounding box center [687, 577] width 43 height 18
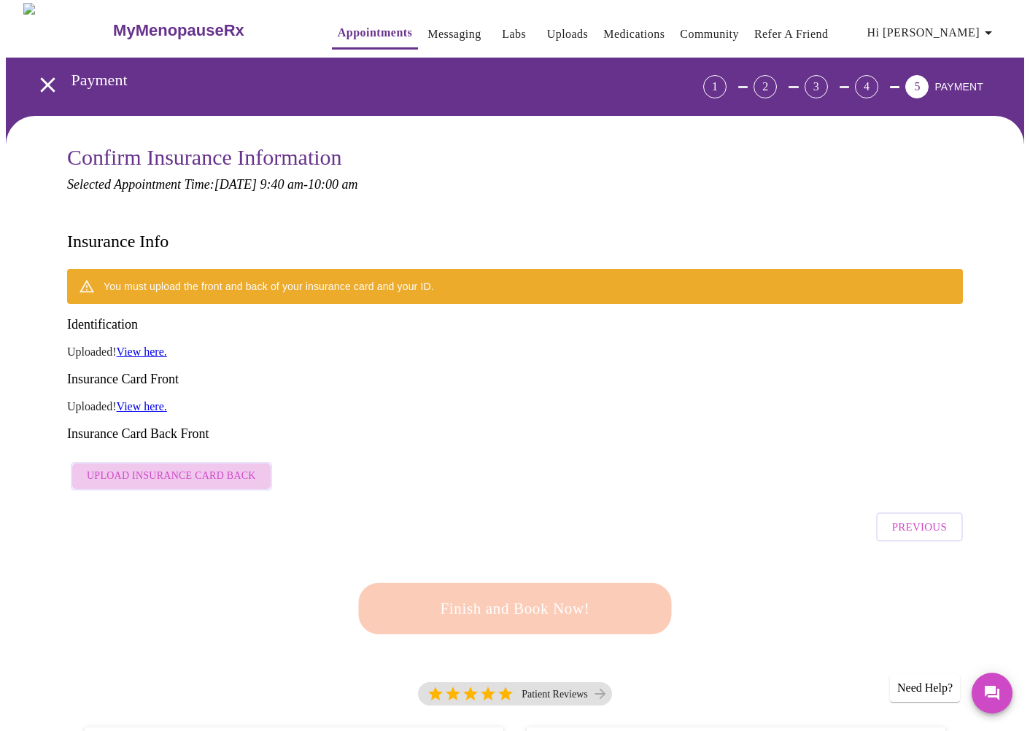
click at [177, 467] on span "Upload Insurance Card Back" at bounding box center [171, 476] width 169 height 18
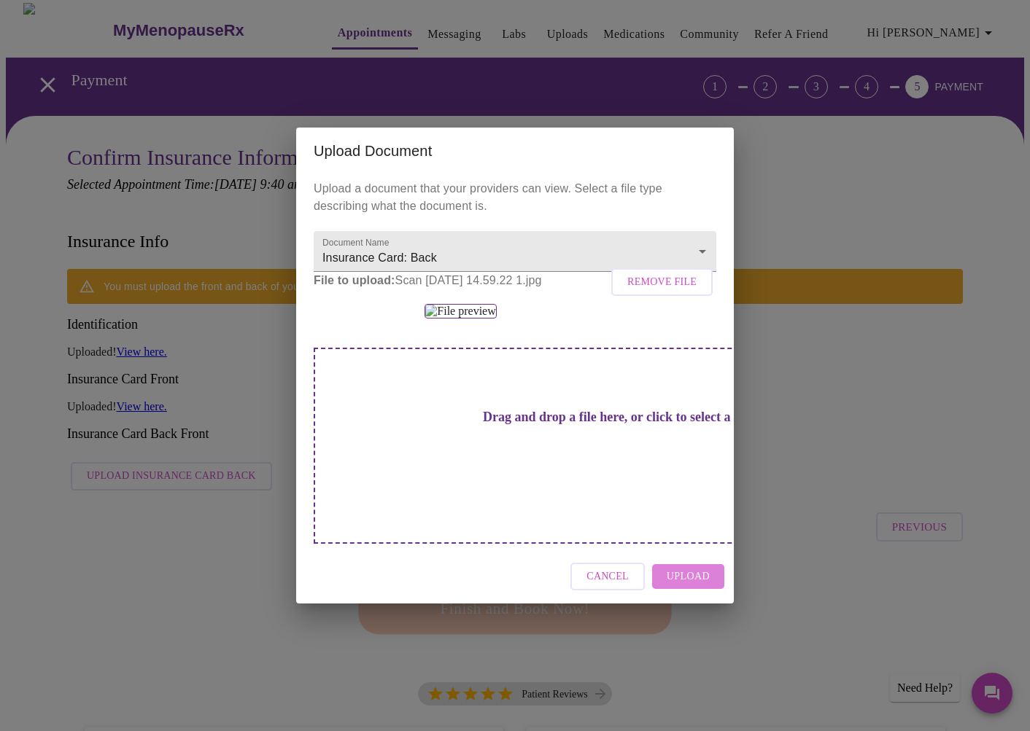
click at [685, 586] on span "Upload" at bounding box center [687, 577] width 43 height 18
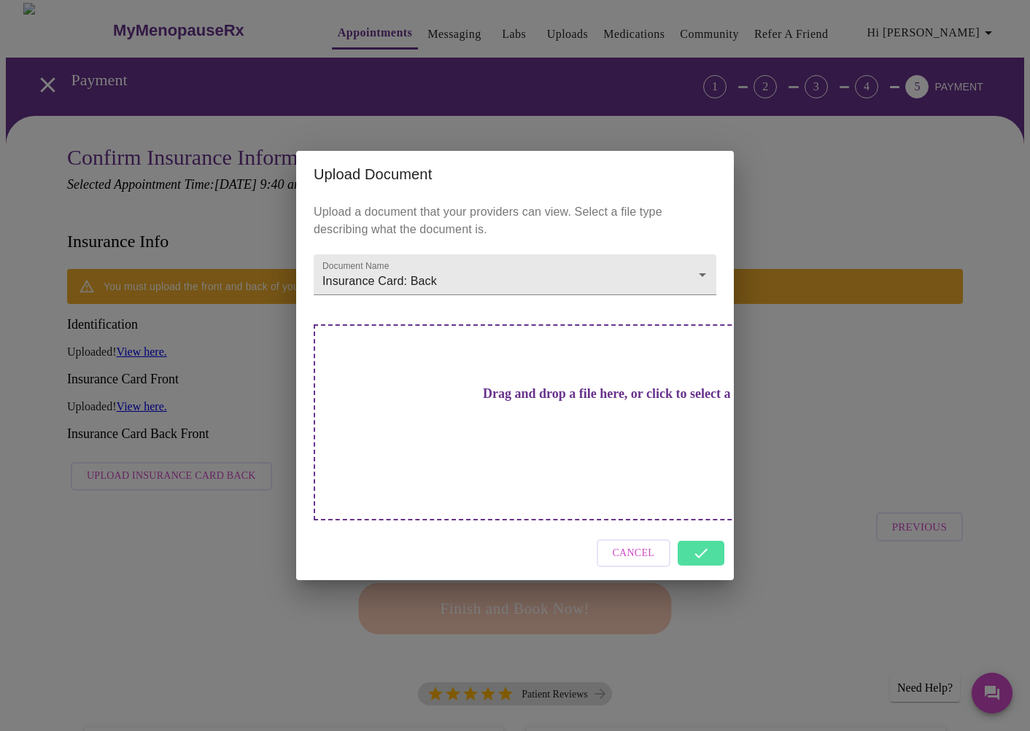
click at [495, 608] on div "Upload Document Upload a document that your providers can view. Select a file t…" at bounding box center [515, 365] width 1030 height 731
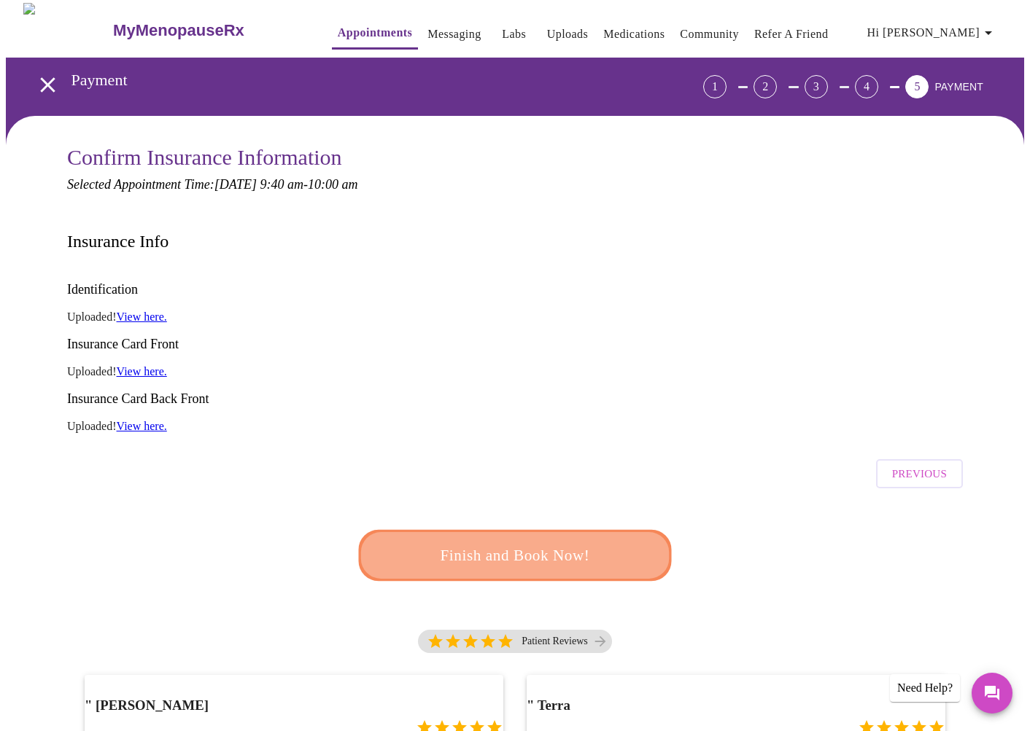
click at [548, 543] on span "Finish and Book Now!" at bounding box center [515, 556] width 270 height 27
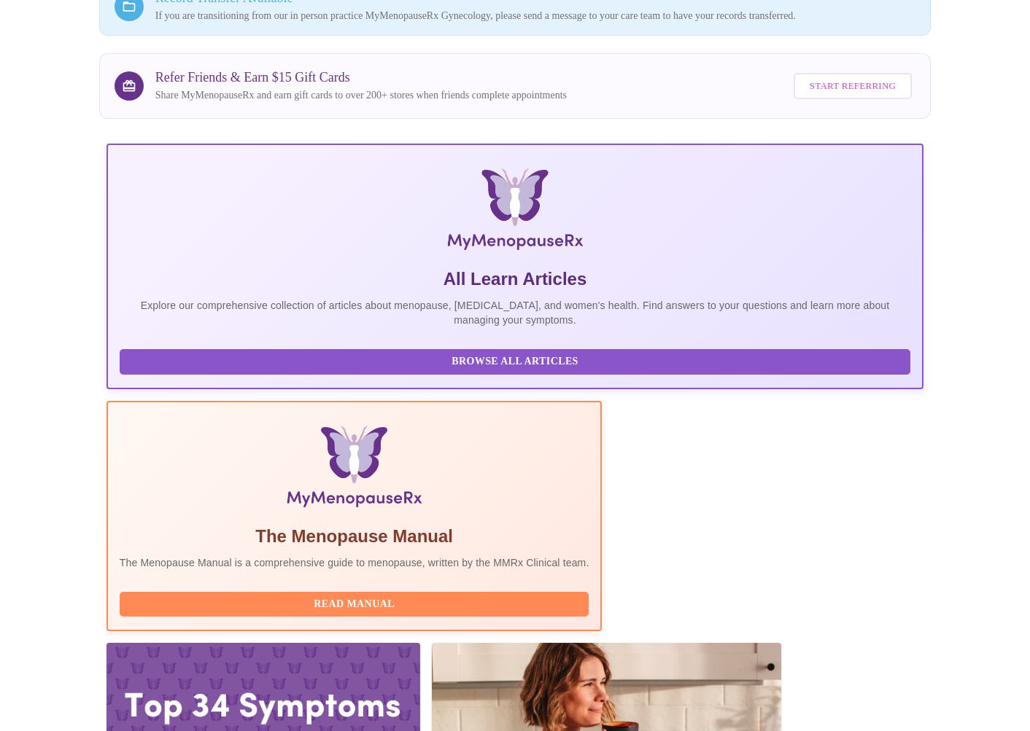
scroll to position [140, 0]
